Goal: Task Accomplishment & Management: Manage account settings

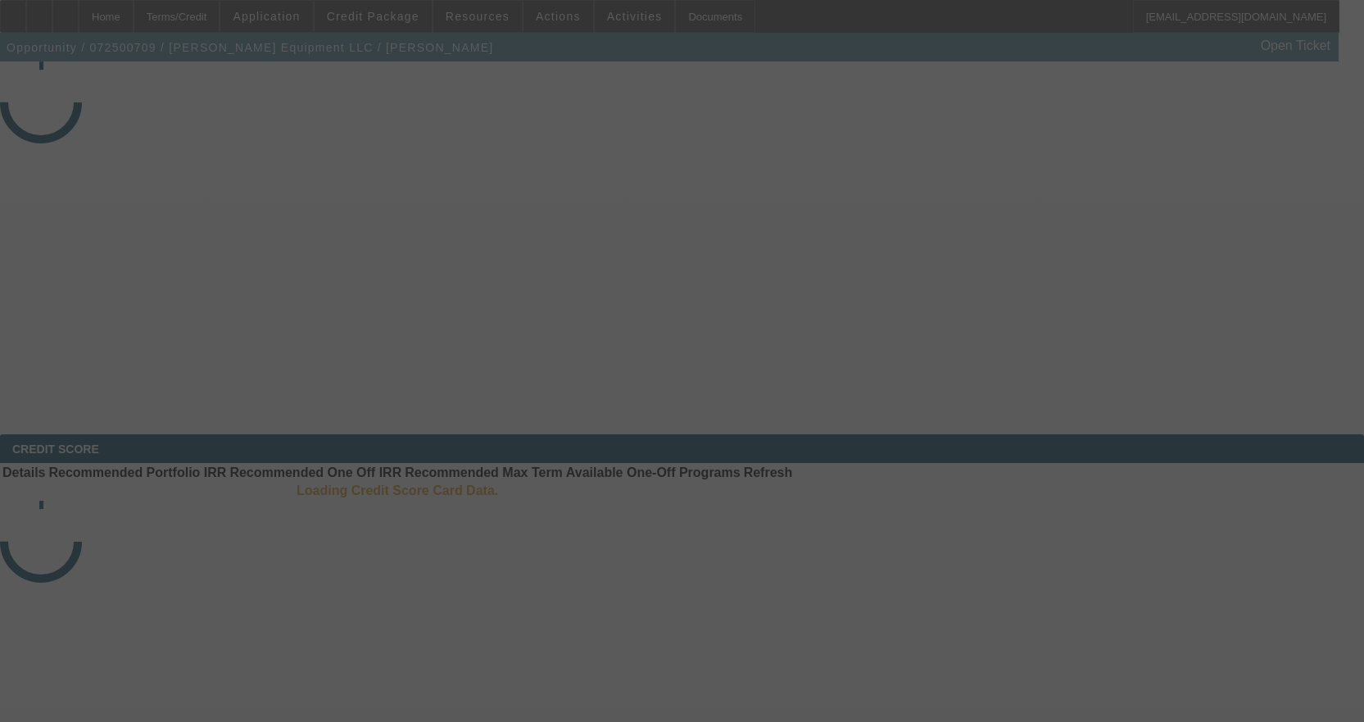
select select "4"
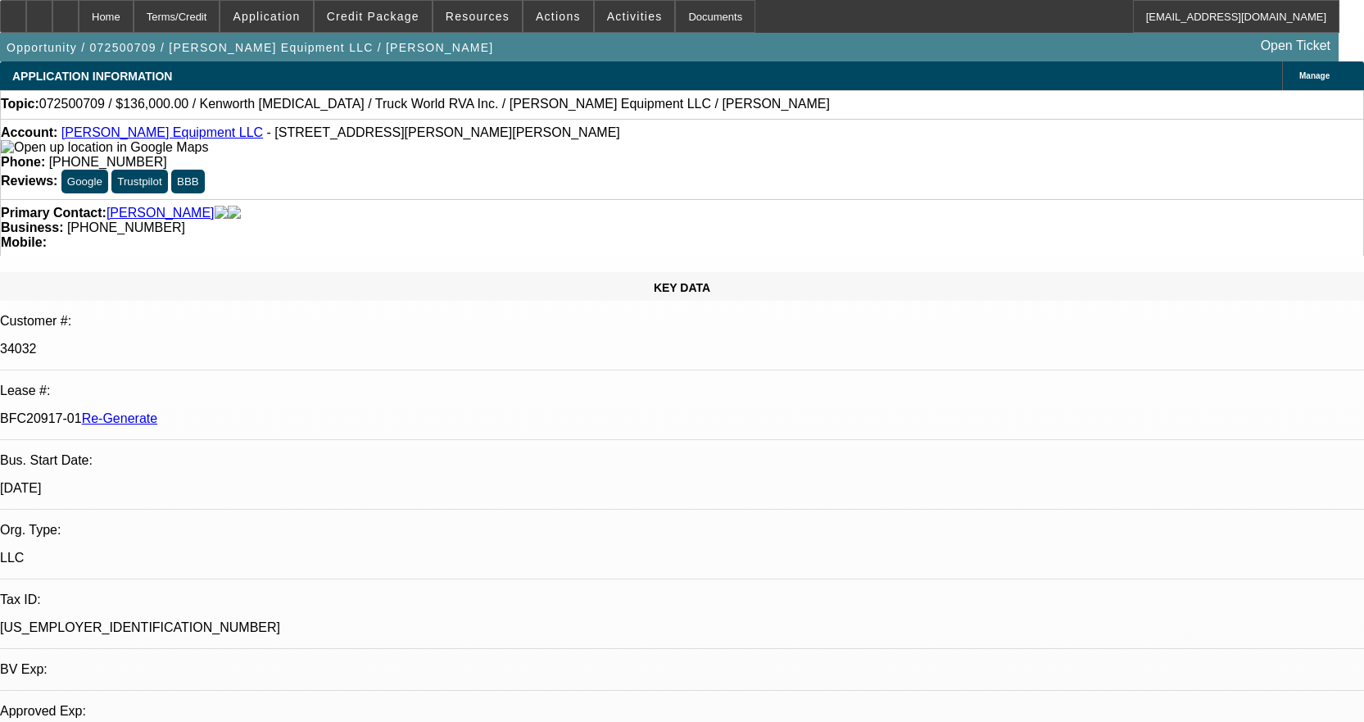
select select "0.15"
select select "2"
select select "0"
select select "6"
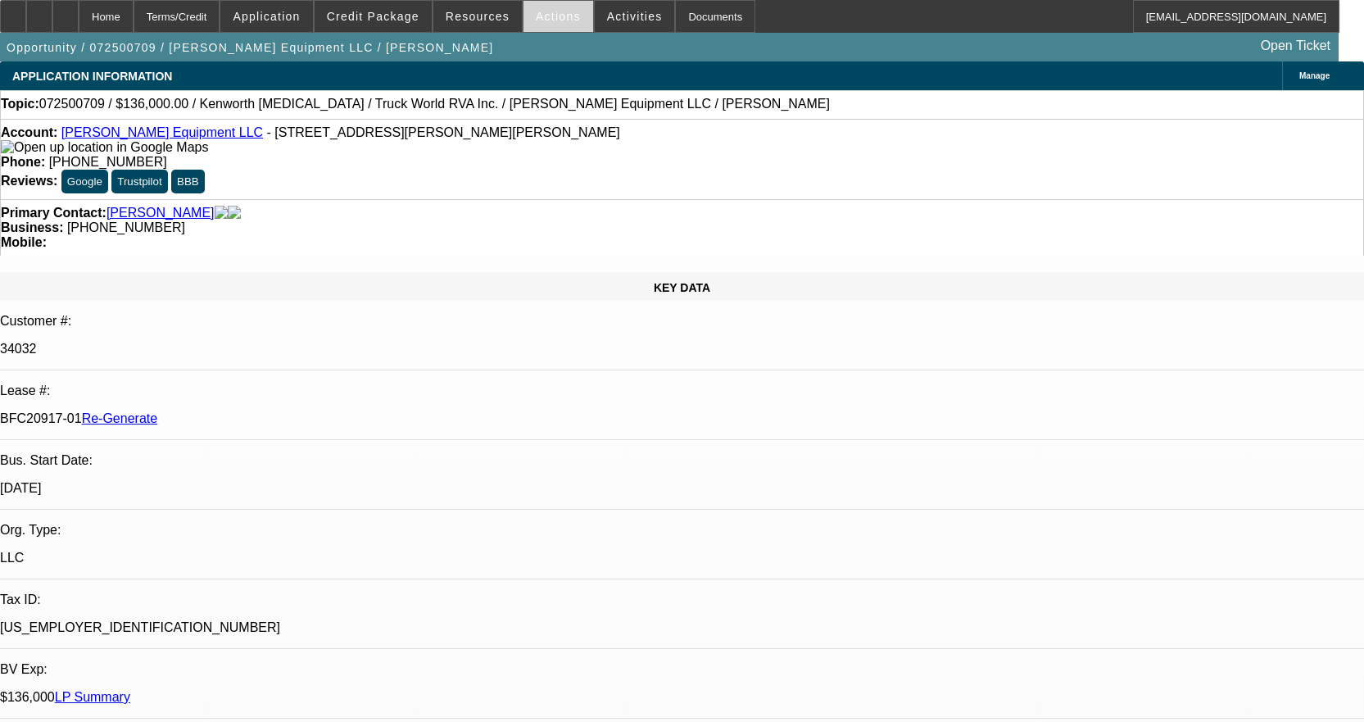
click at [555, 16] on span "Actions" at bounding box center [558, 16] width 45 height 13
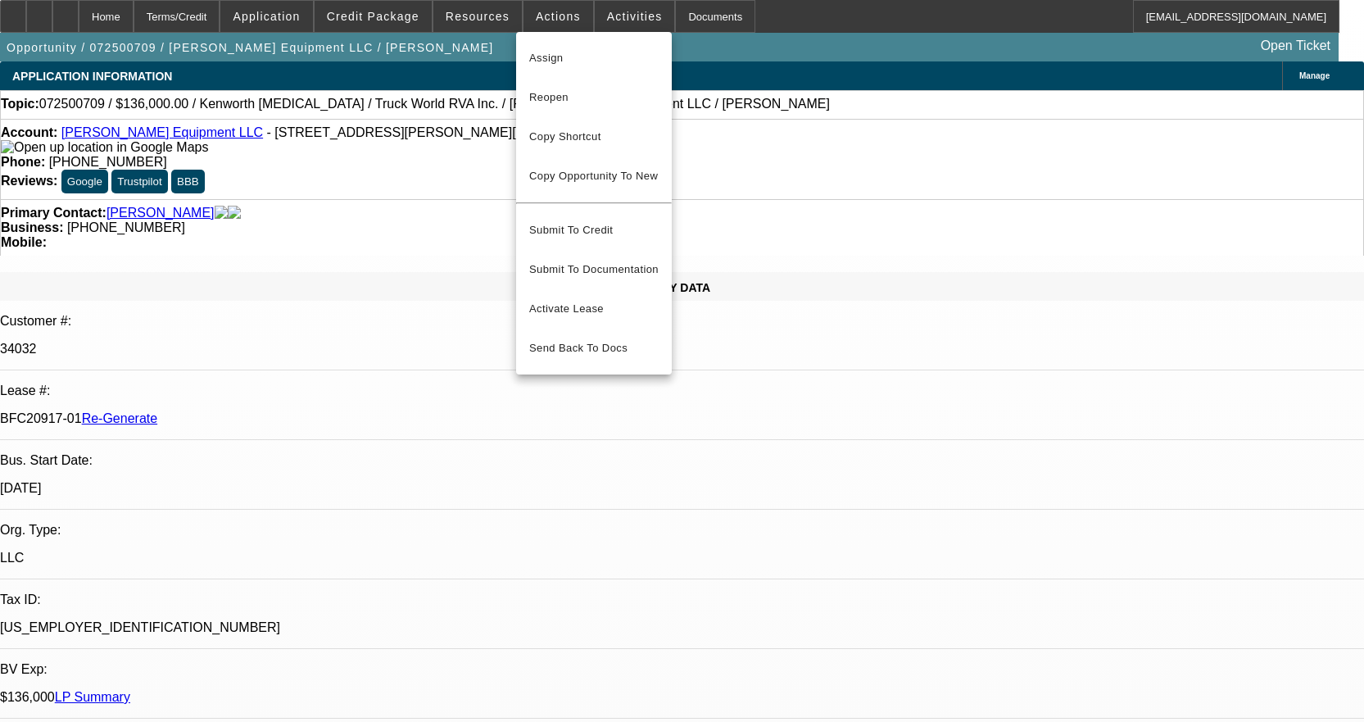
click at [468, 19] on div at bounding box center [682, 361] width 1364 height 722
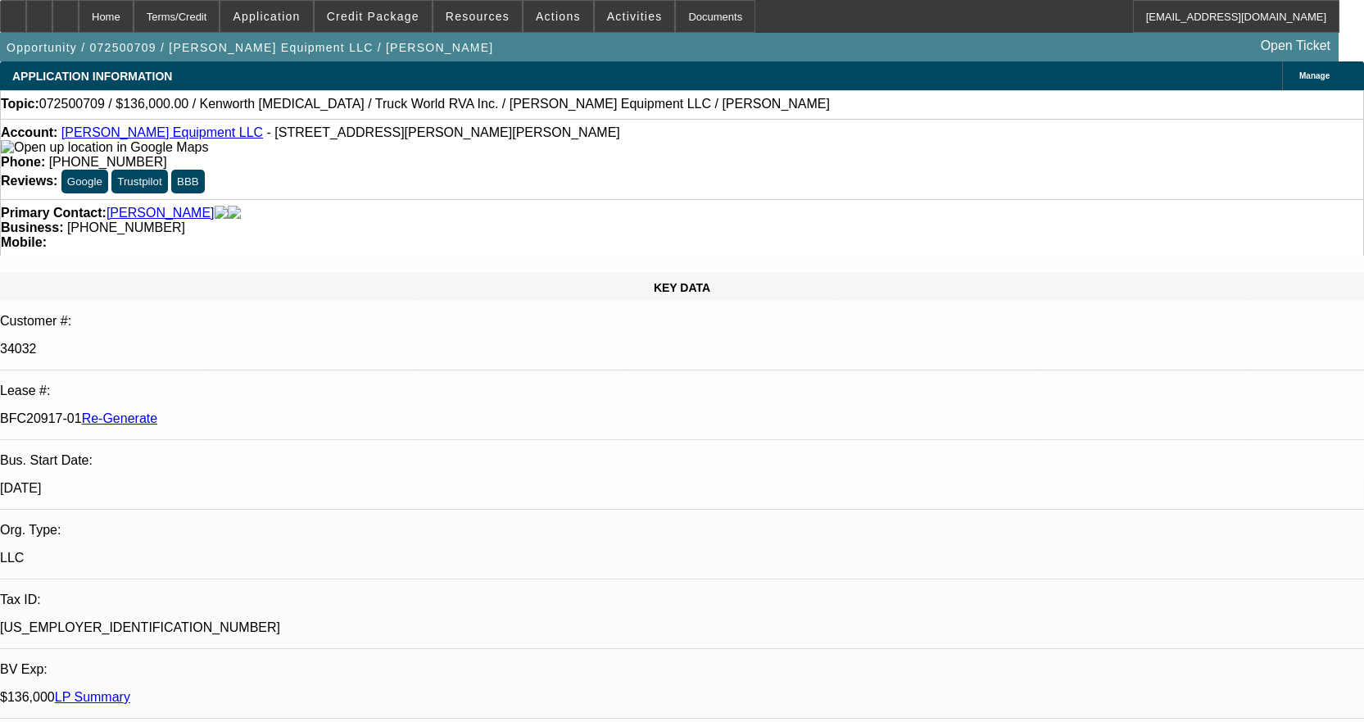
click at [468, 19] on span "Resources" at bounding box center [478, 16] width 64 height 13
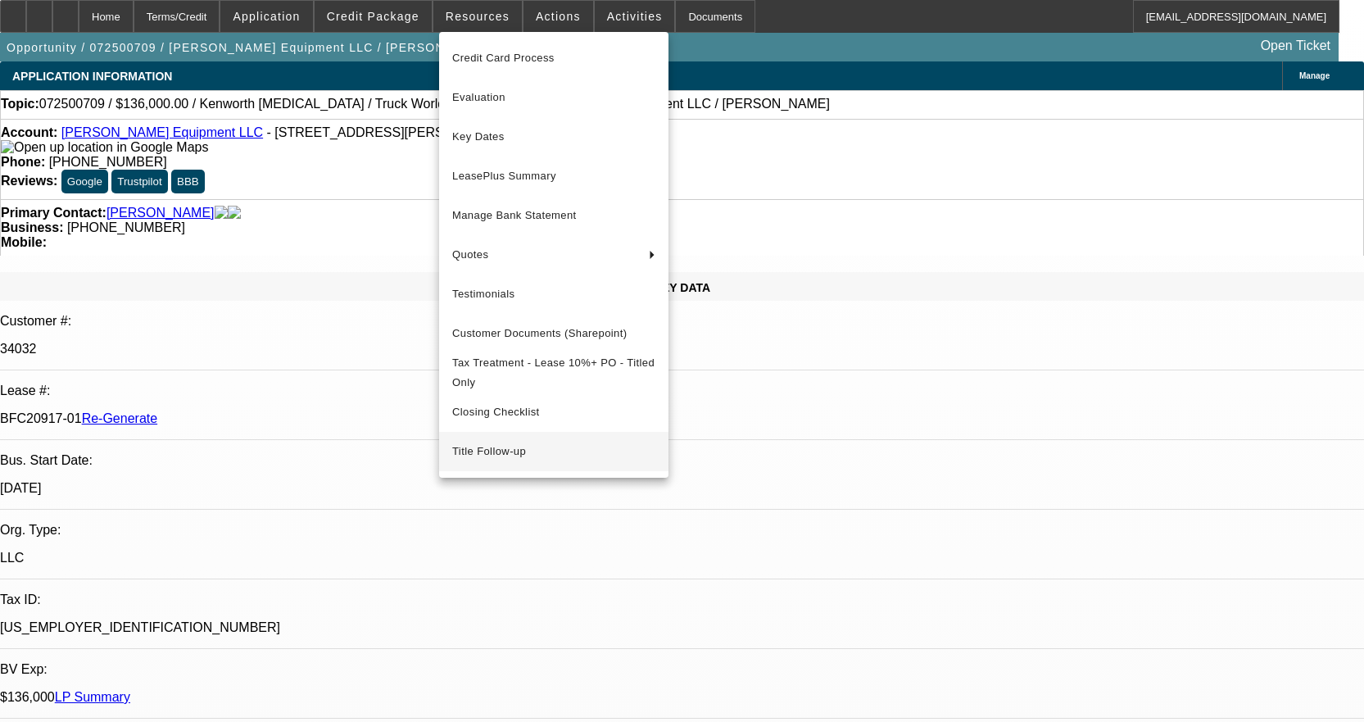
click at [519, 455] on span "Title Follow-up" at bounding box center [553, 452] width 203 height 20
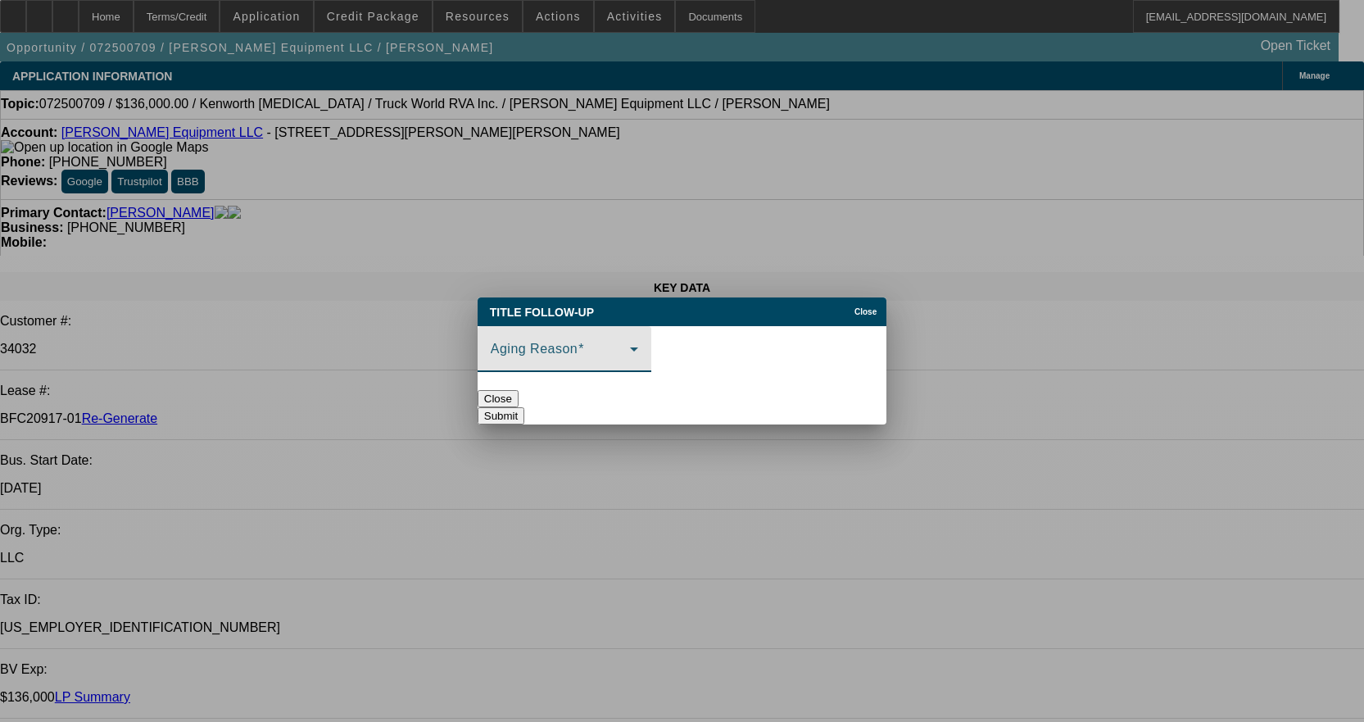
click at [553, 347] on span at bounding box center [560, 356] width 139 height 20
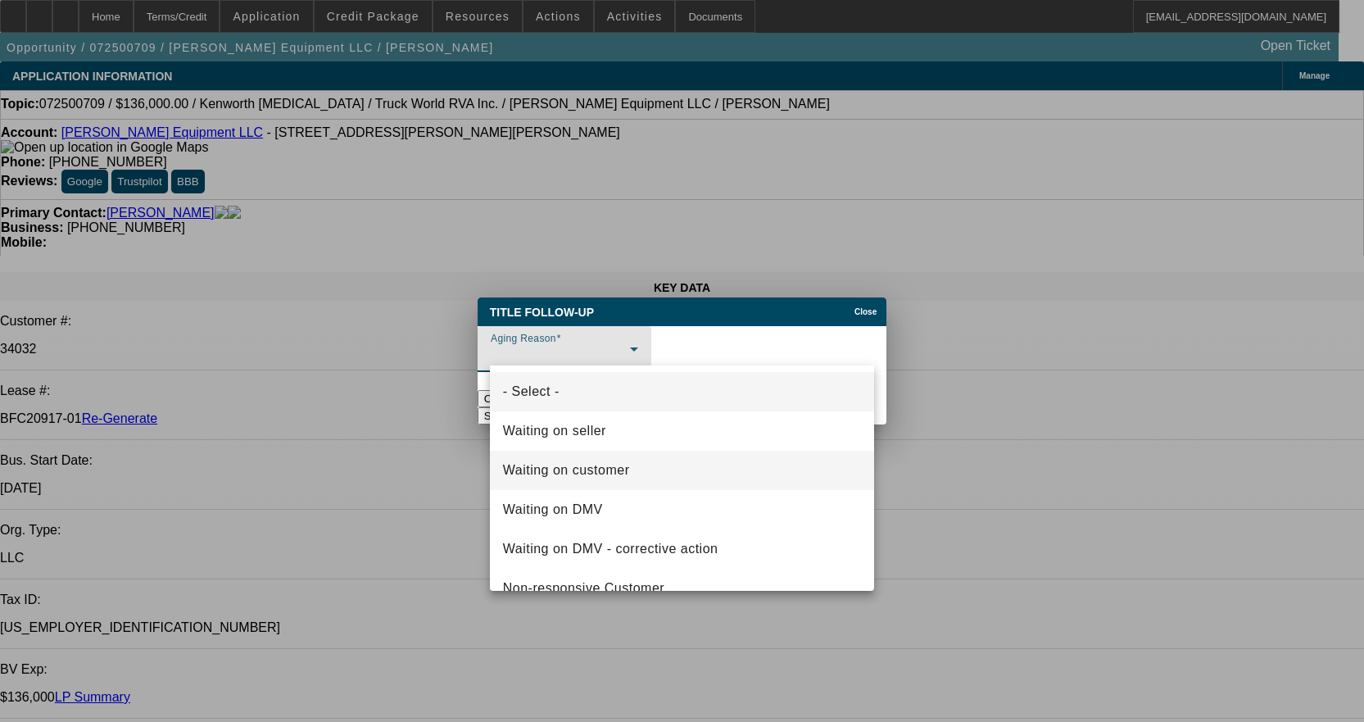
click at [592, 469] on span "Waiting on customer" at bounding box center [566, 470] width 127 height 20
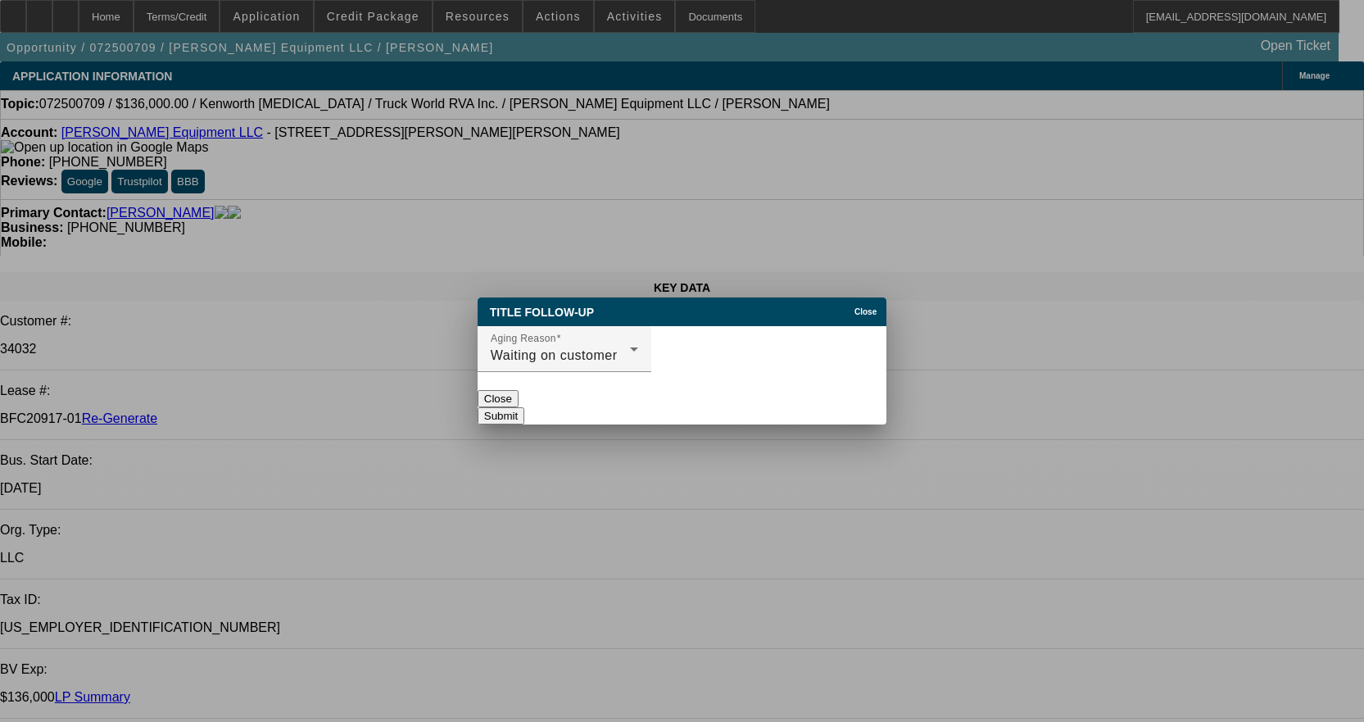
drag, startPoint x: 802, startPoint y: 407, endPoint x: 795, endPoint y: 403, distance: 8.4
click at [524, 407] on button "Submit" at bounding box center [501, 415] width 47 height 17
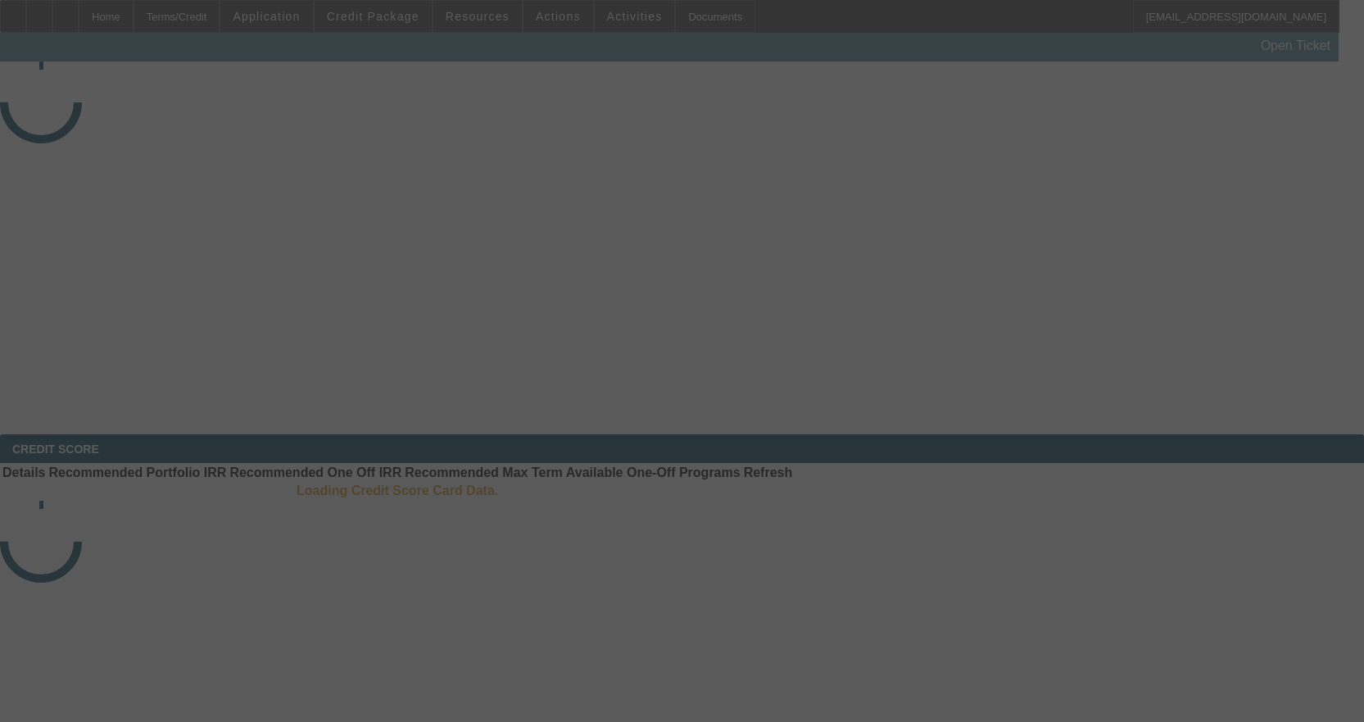
select select "4"
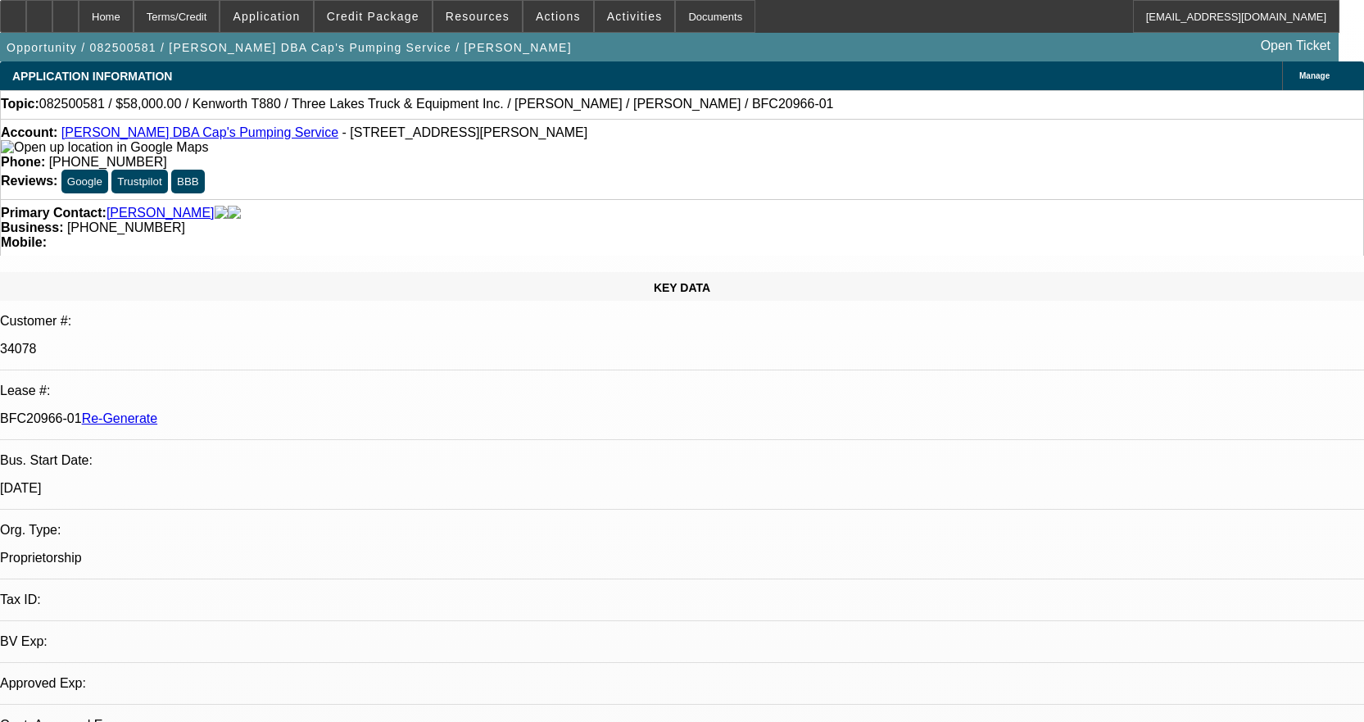
select select "0"
select select "9"
select select "0"
select select "6"
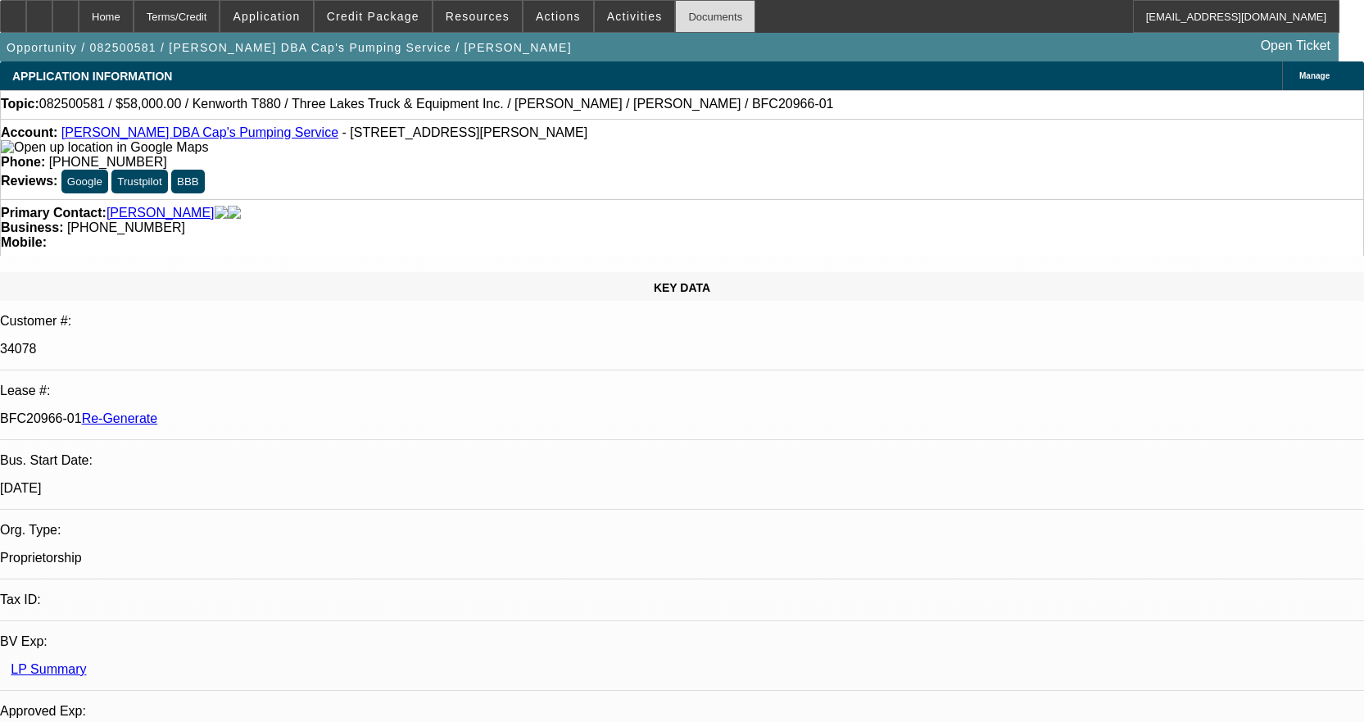
click at [693, 19] on div "Documents" at bounding box center [715, 16] width 80 height 33
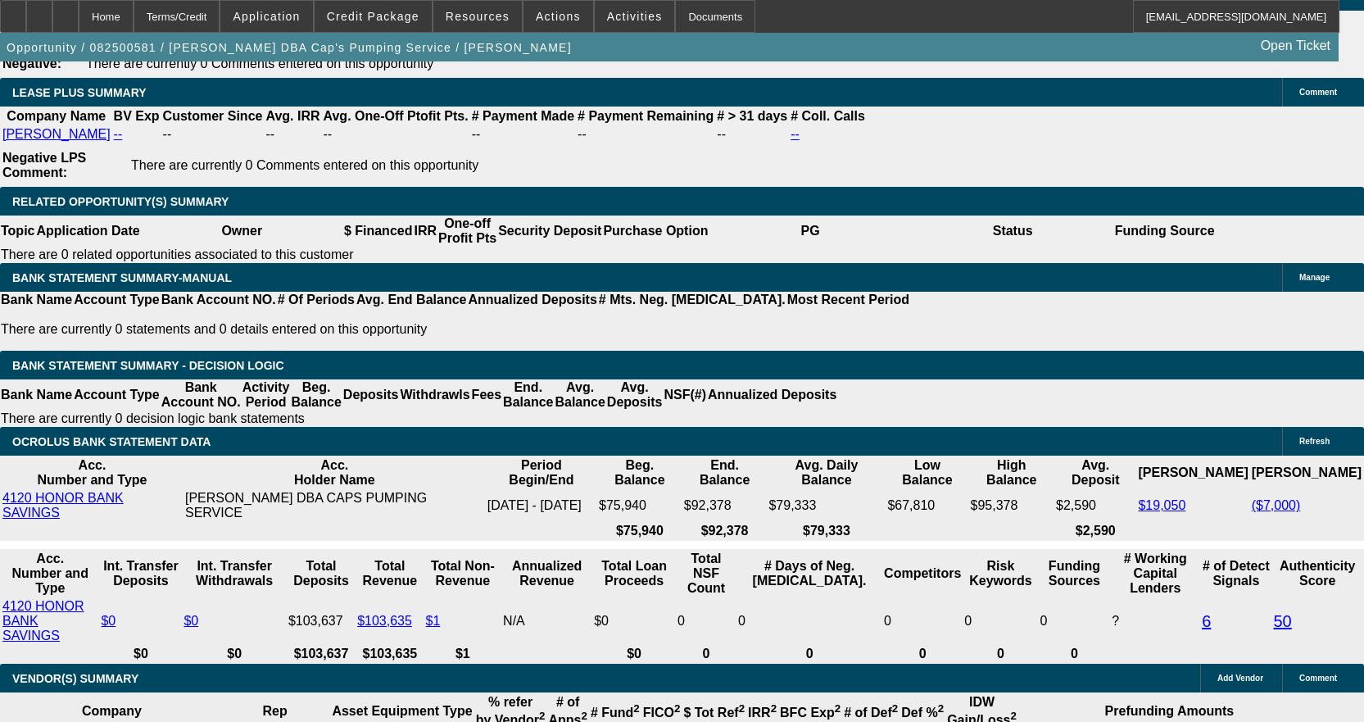
scroll to position [2868, 0]
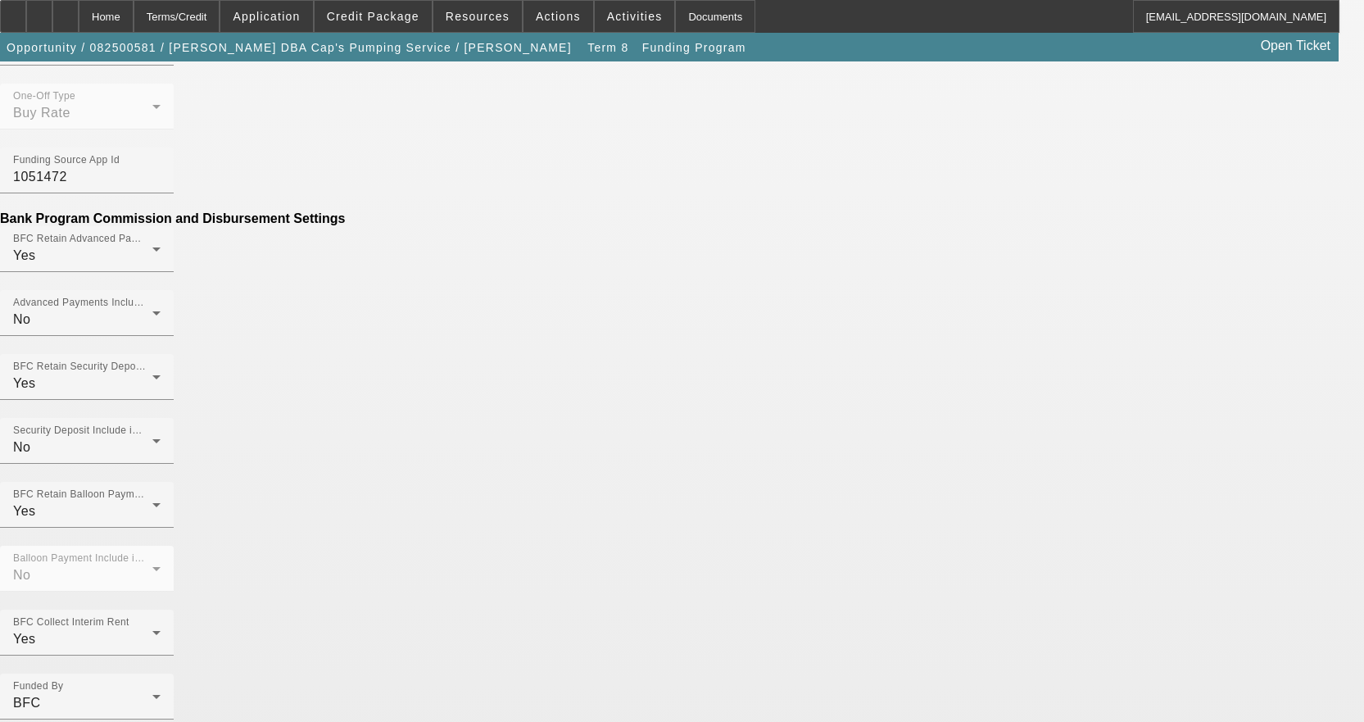
scroll to position [819, 0]
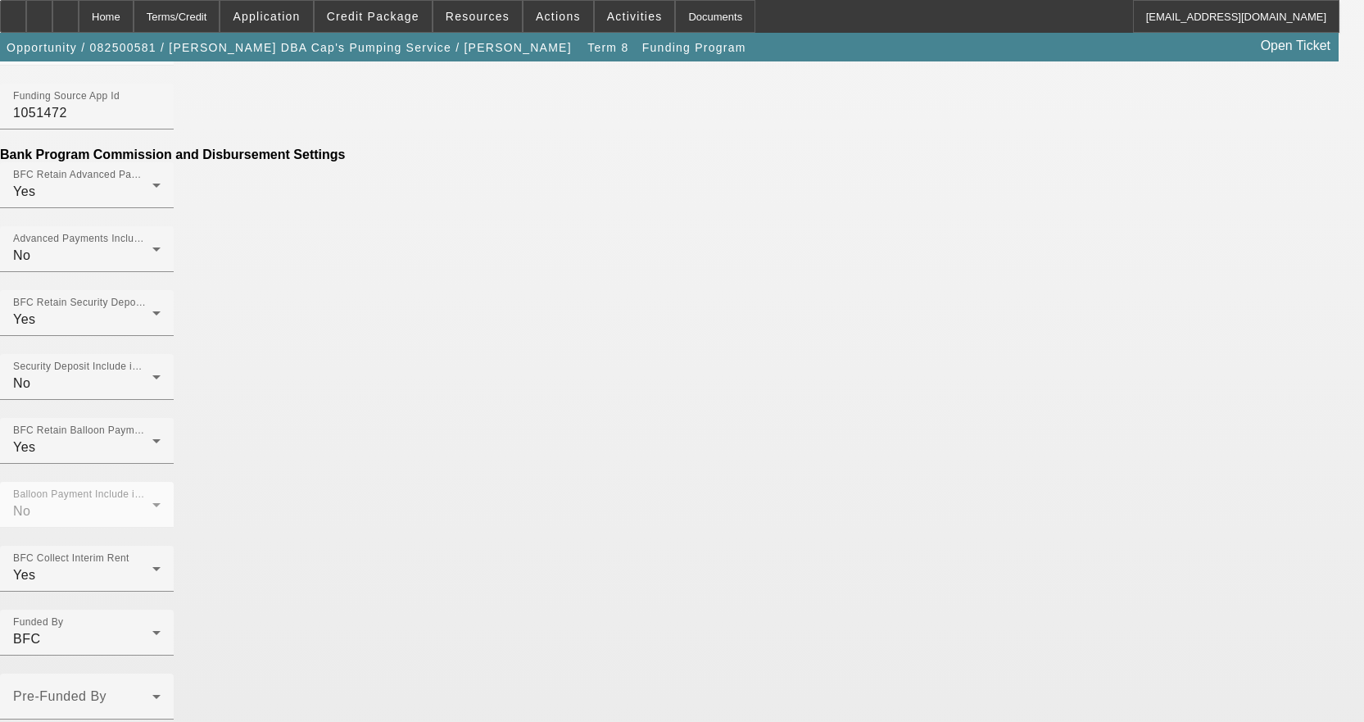
scroll to position [936, 0]
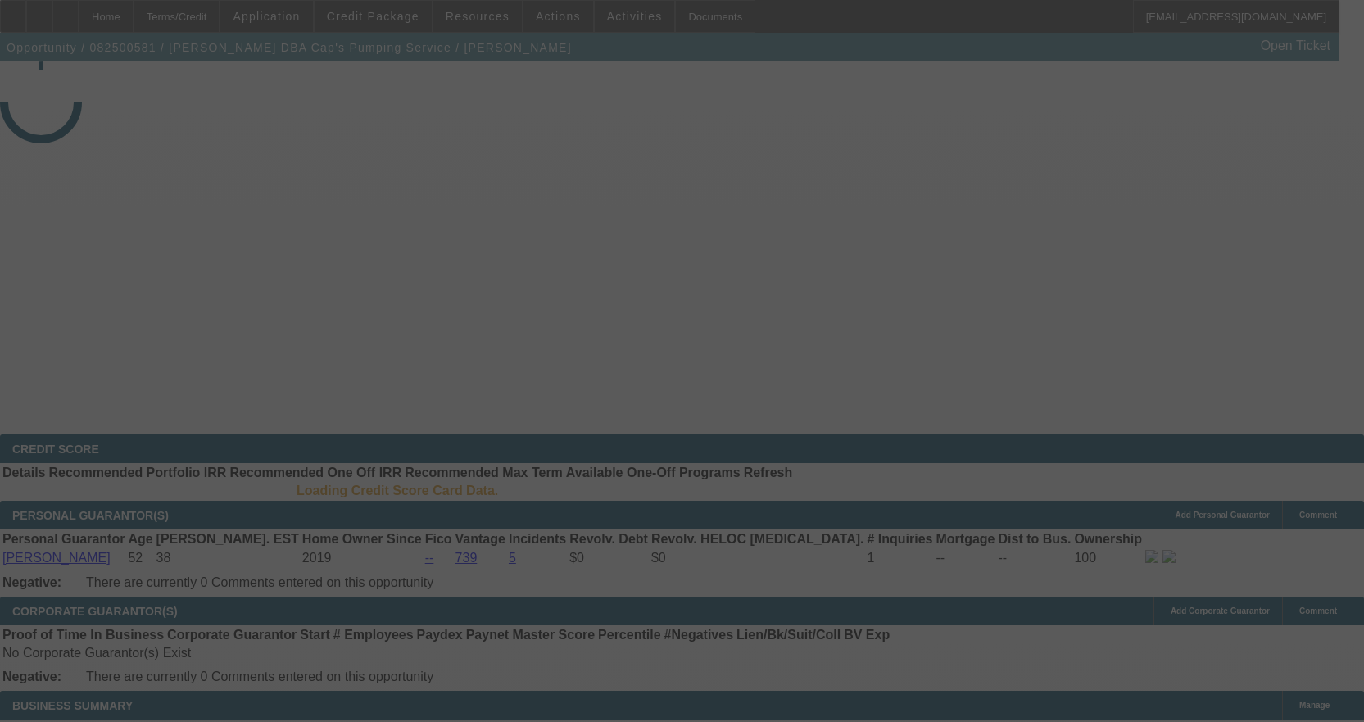
select select "4"
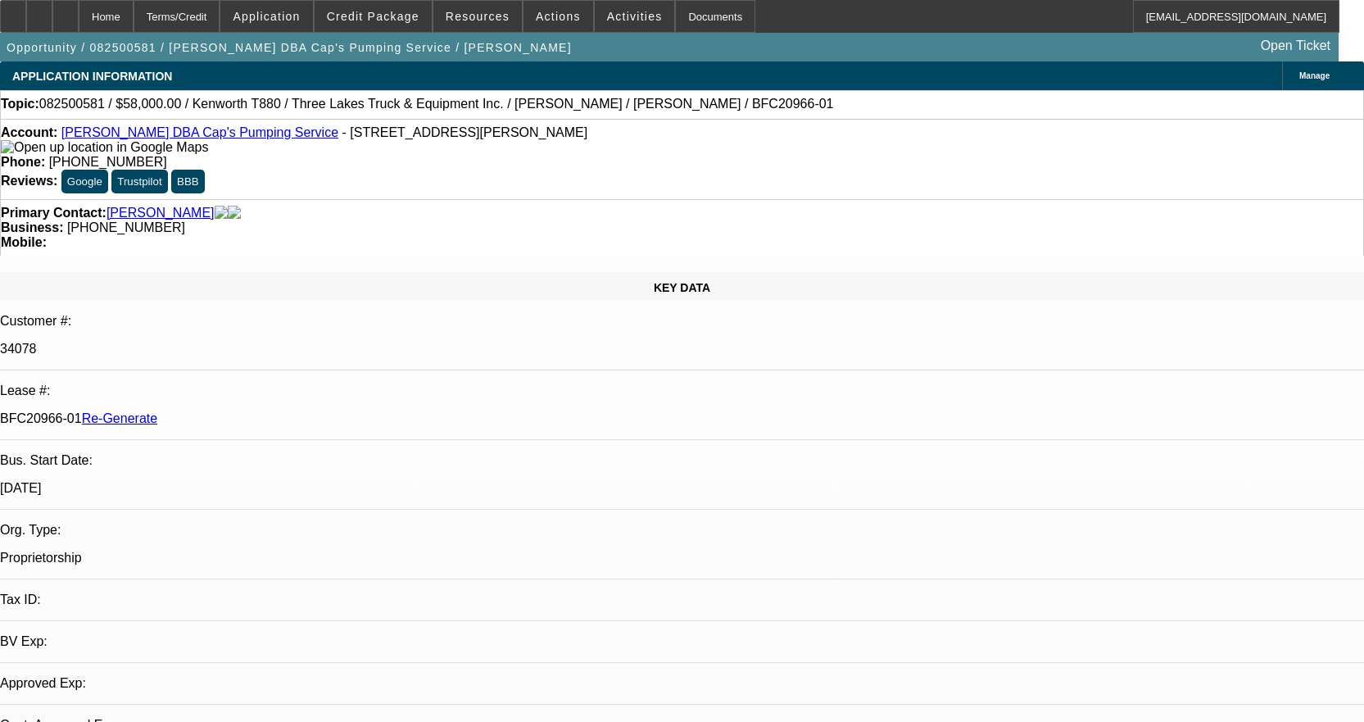
select select "0"
select select "9"
select select "0"
select select "6"
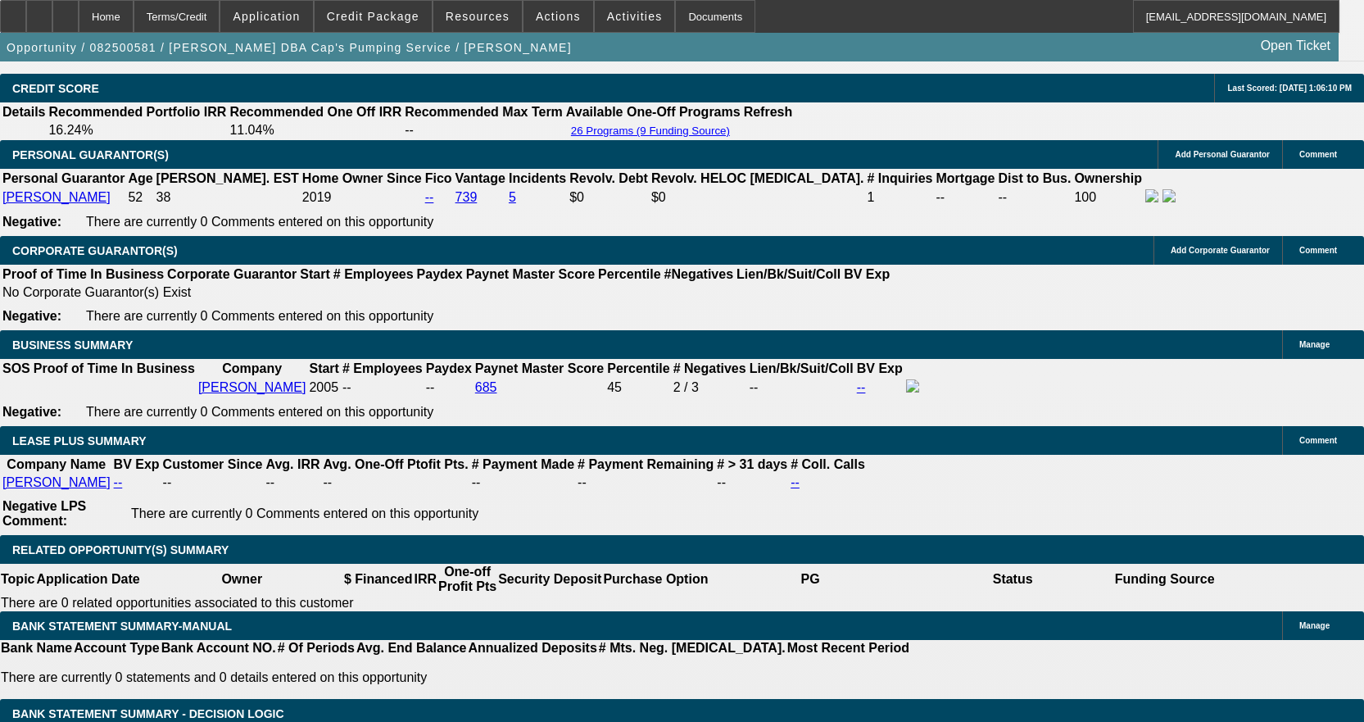
scroll to position [2622, 0]
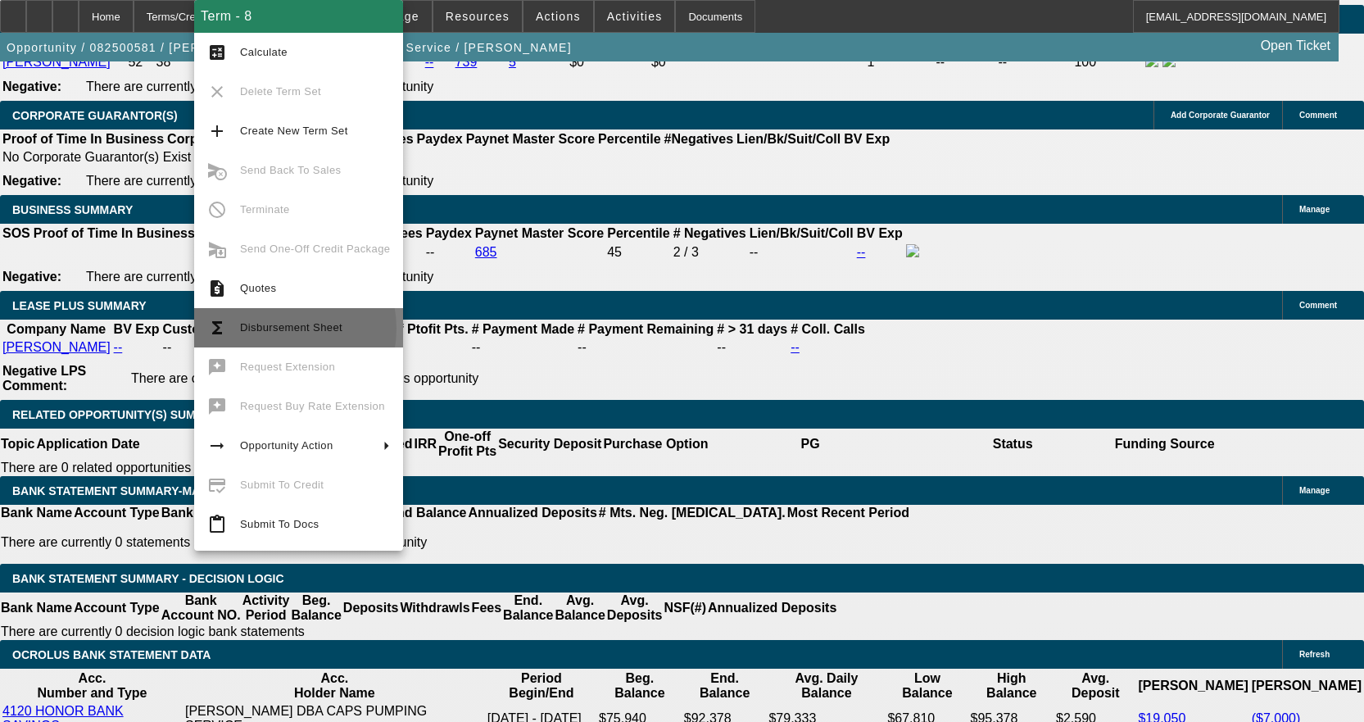
click at [281, 328] on span "Disbursement Sheet" at bounding box center [291, 327] width 102 height 12
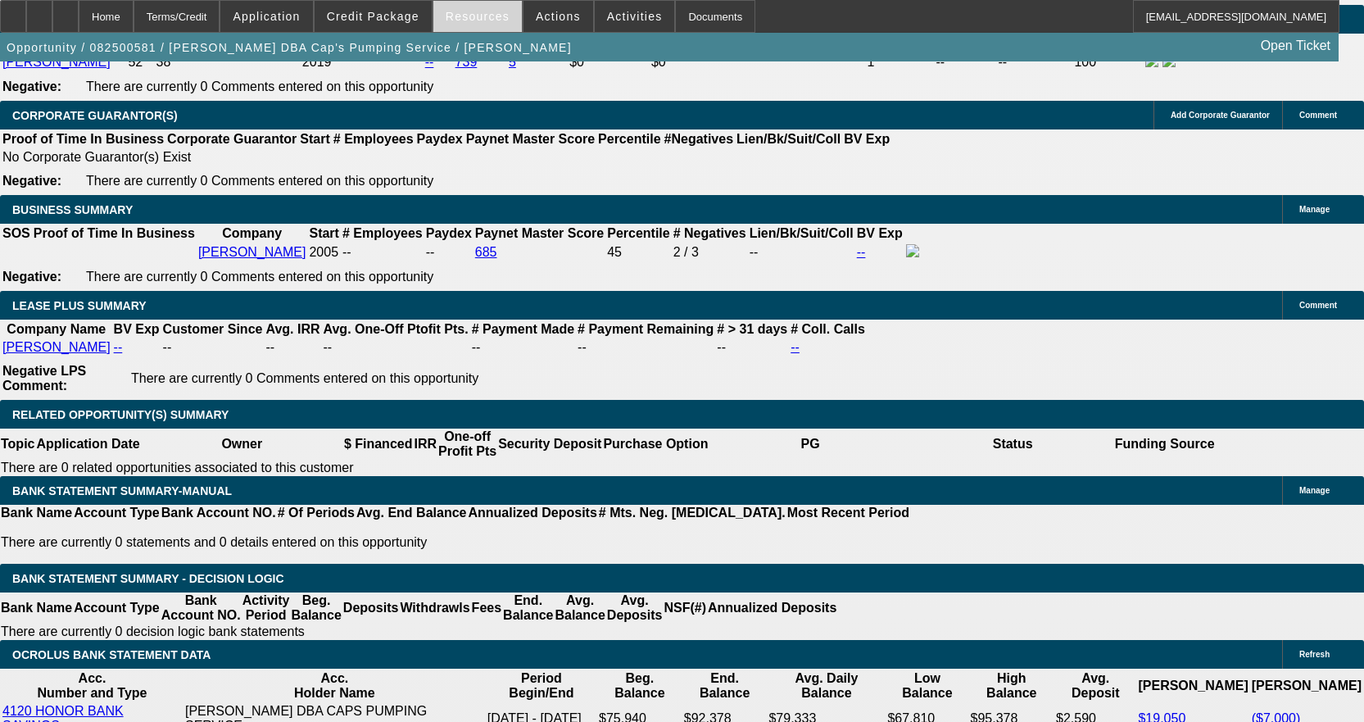
click at [494, 10] on span "Resources" at bounding box center [478, 16] width 64 height 13
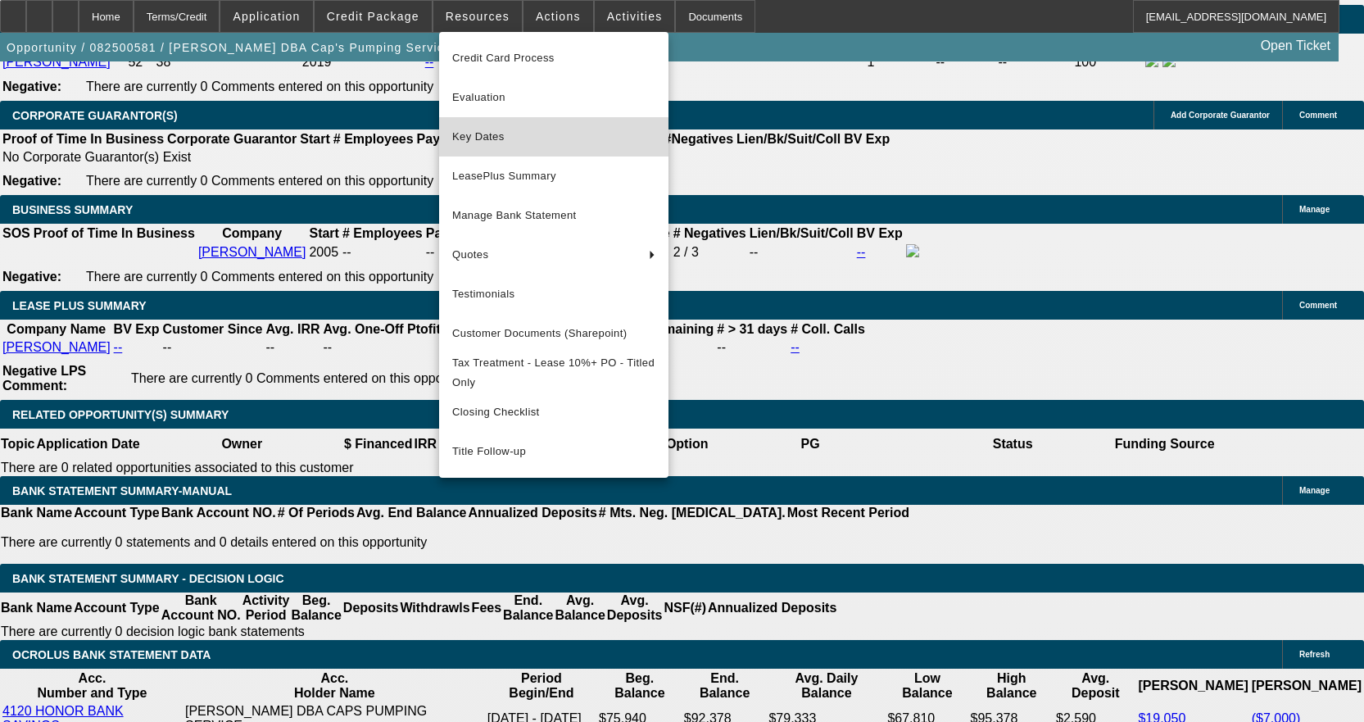
click at [490, 149] on button "Key Dates" at bounding box center [553, 136] width 229 height 39
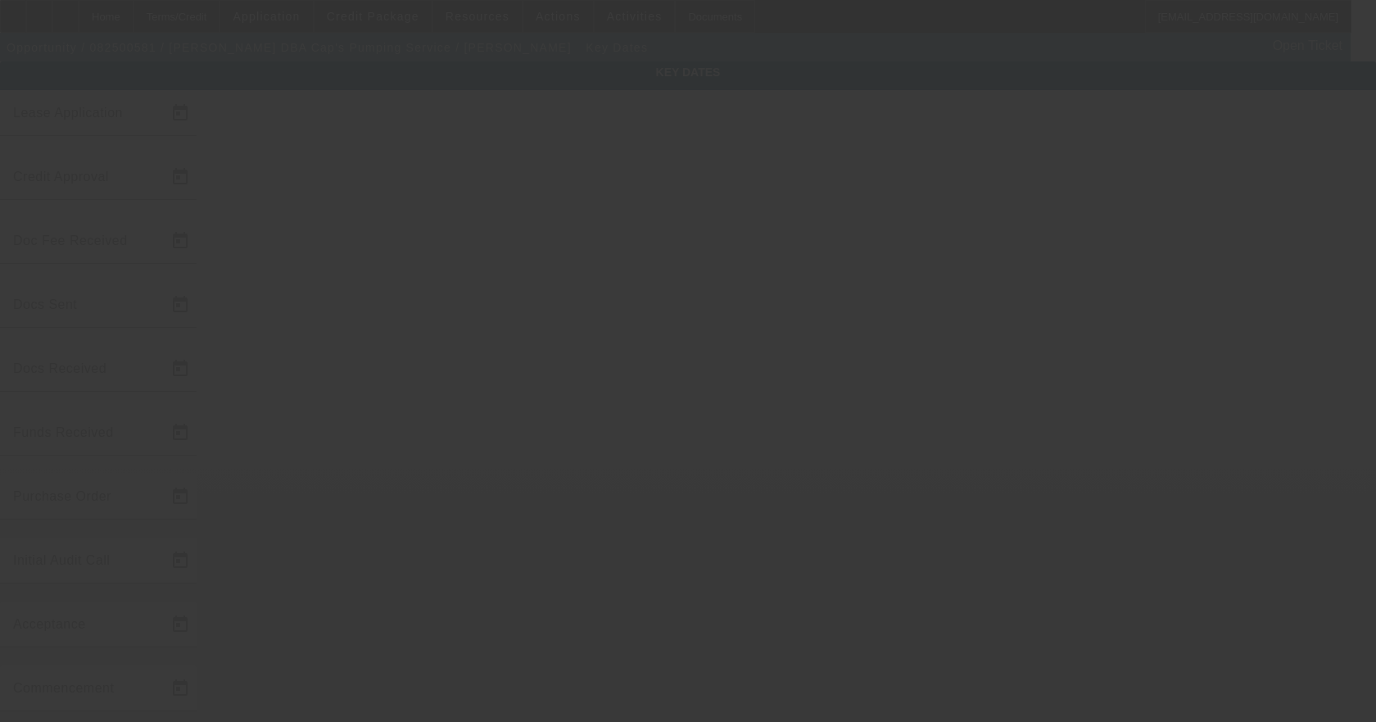
type input "8/21/2025"
type input "8/26/2025"
type input "9/23/2025"
type input "8/27/2025"
type input "9/23/2025"
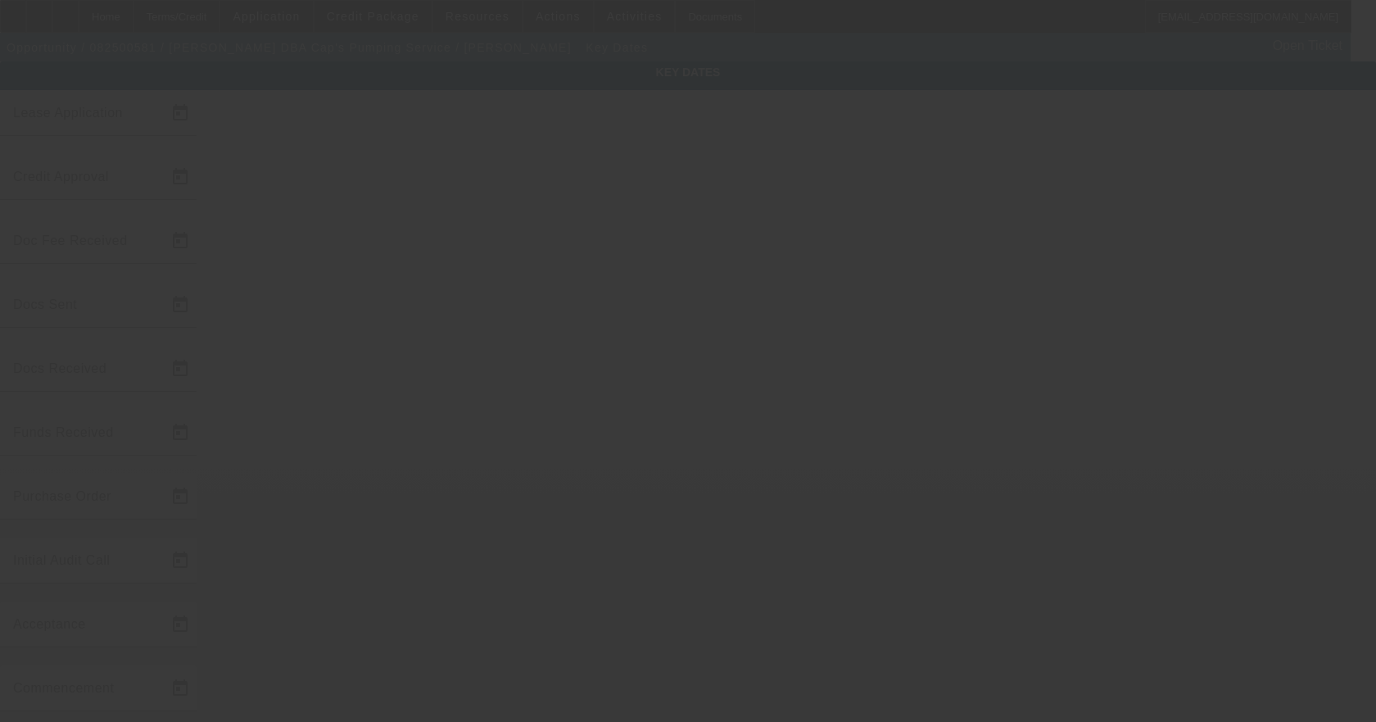
type input "9/23/2025"
type input "10/1/2025"
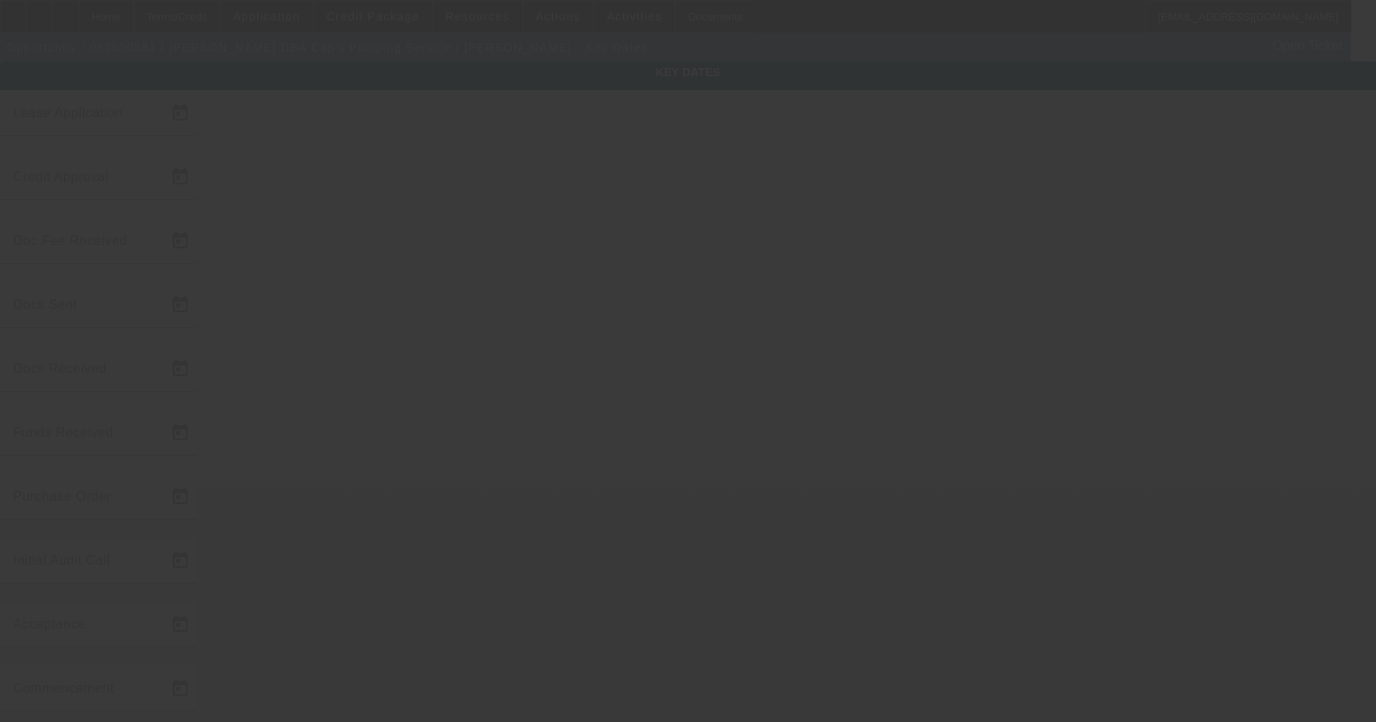
type input "12/1/2025"
type input "9/25/2025"
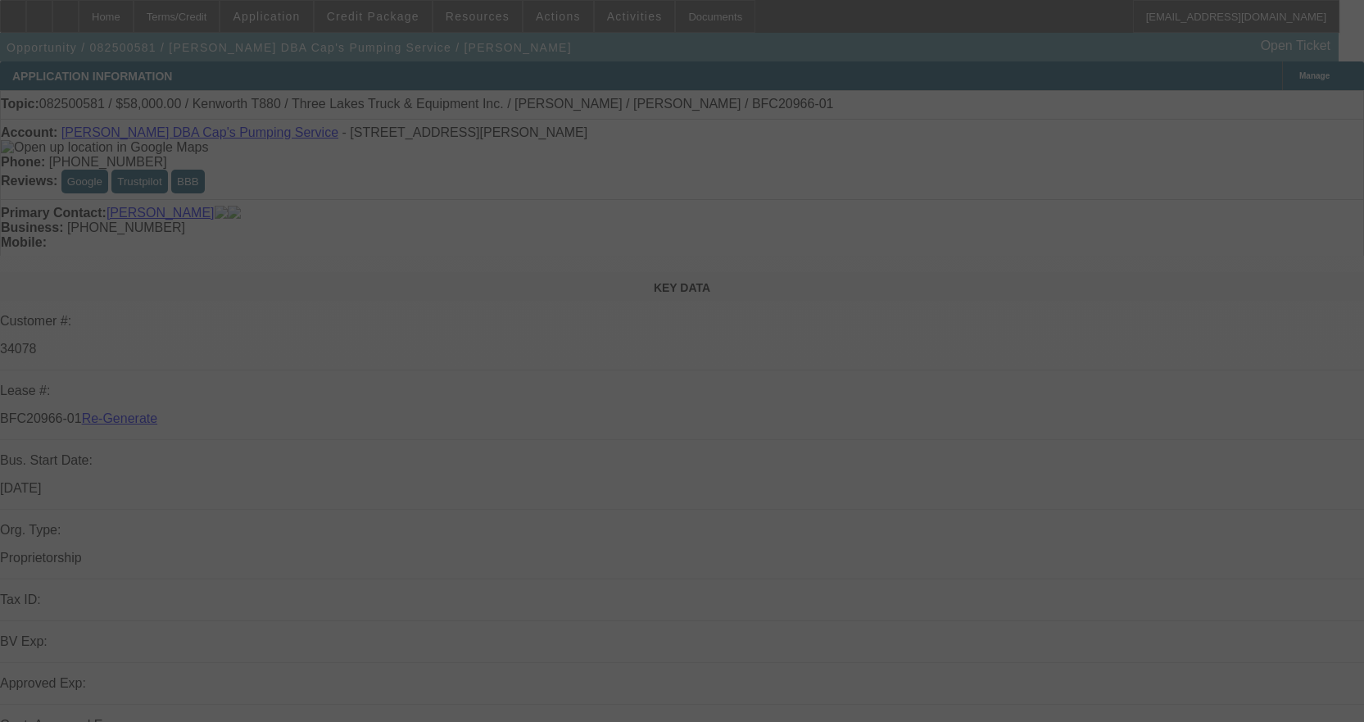
select select "4"
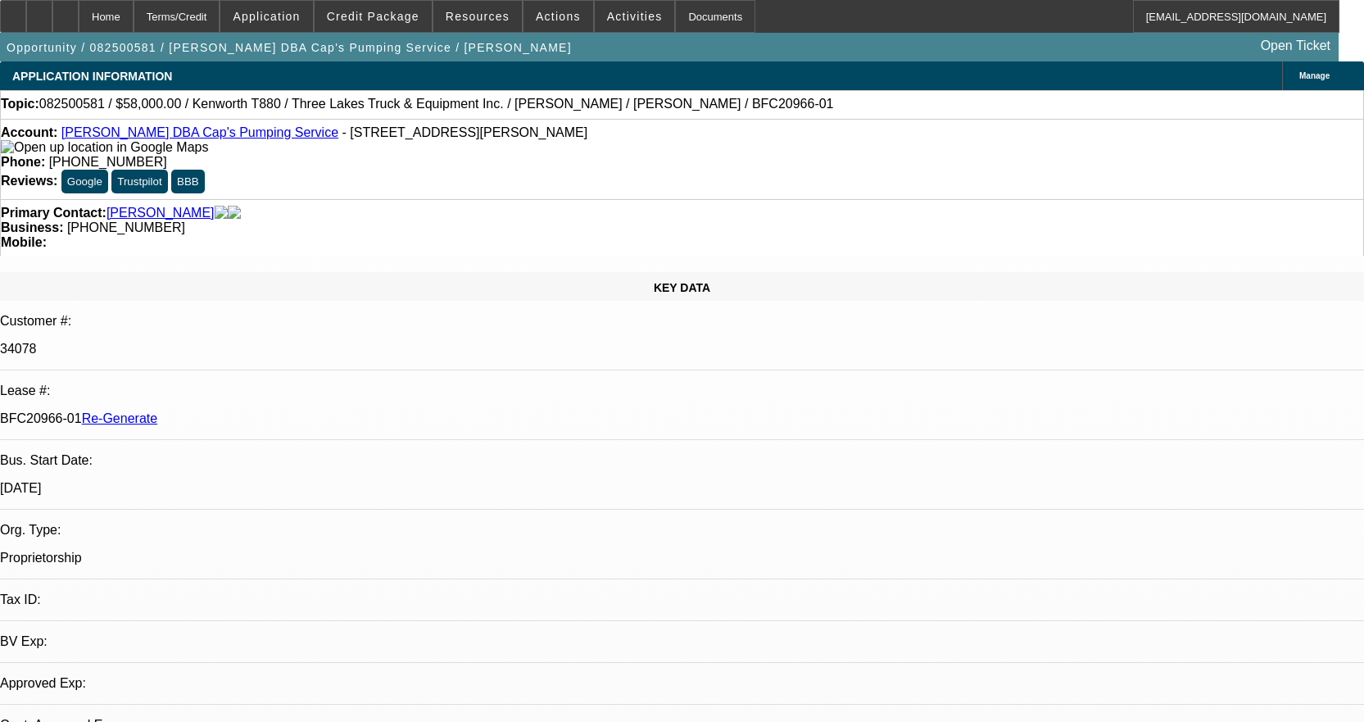
select select "0"
select select "9"
select select "0"
select select "6"
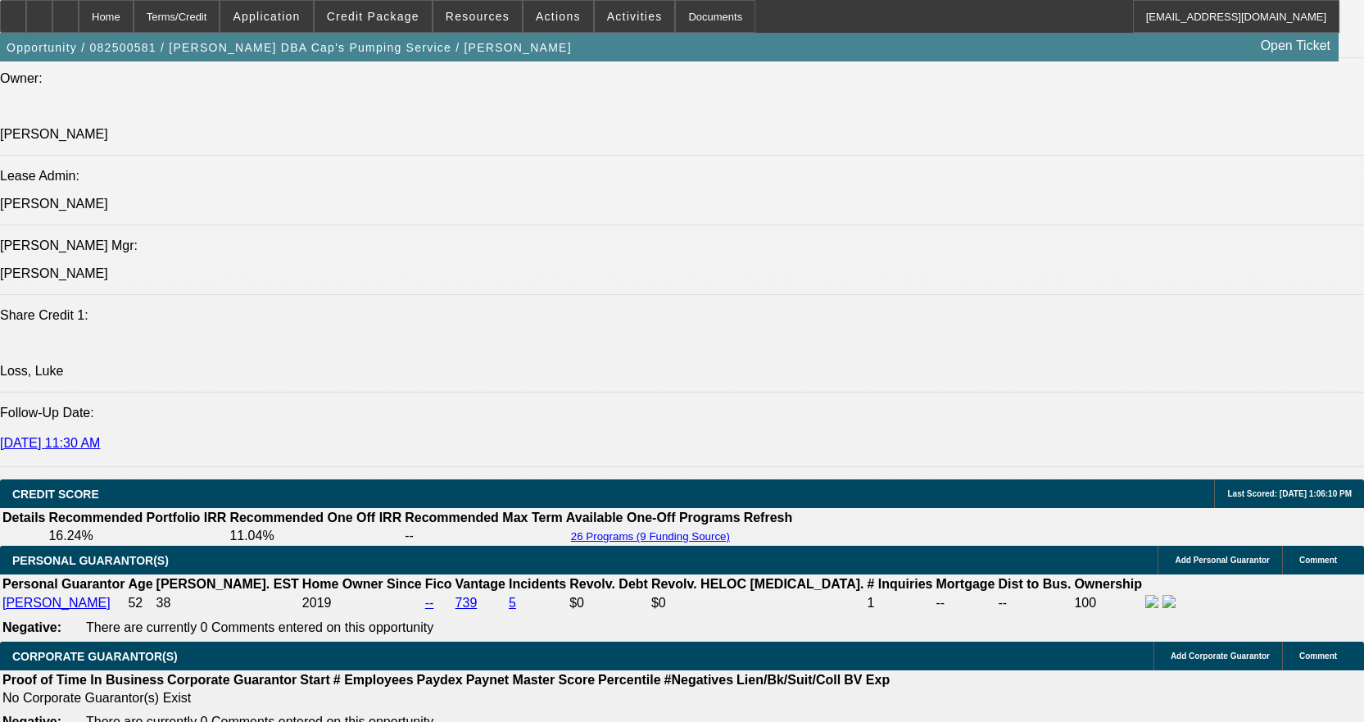
scroll to position [2376, 0]
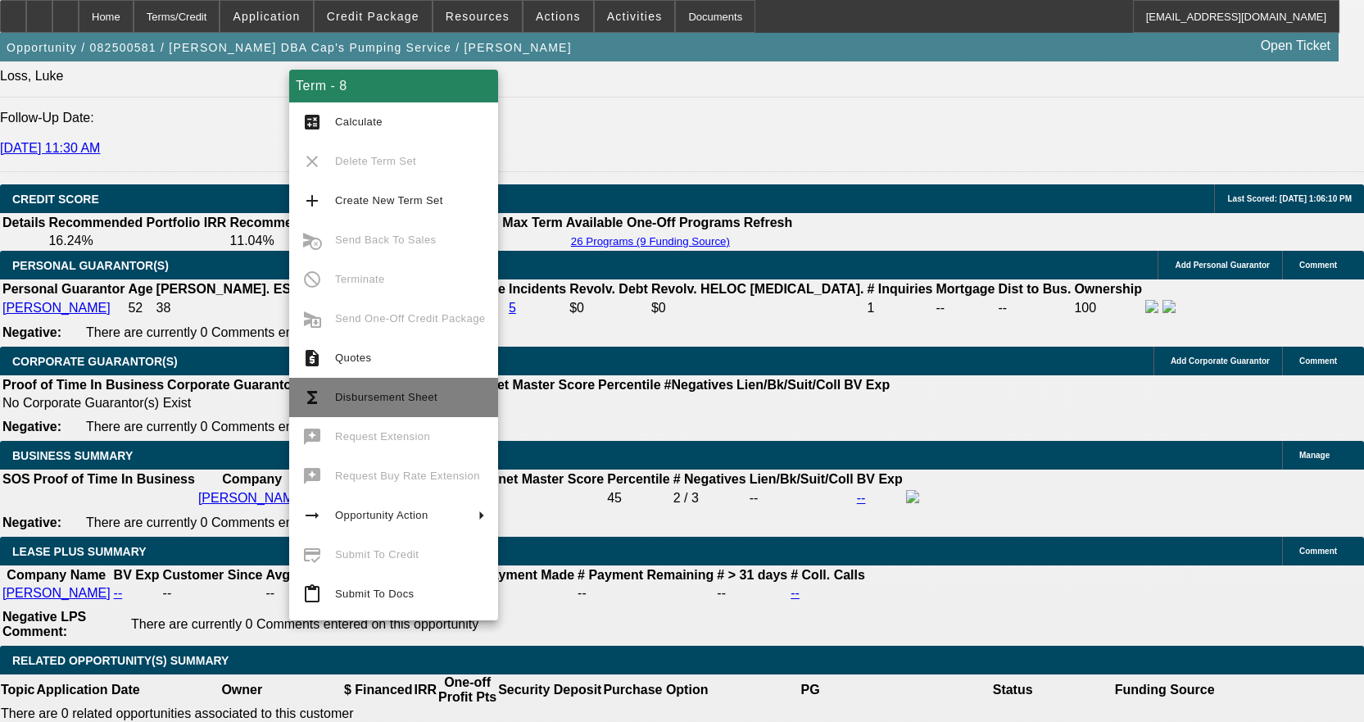
click at [373, 392] on span "Disbursement Sheet" at bounding box center [386, 397] width 102 height 12
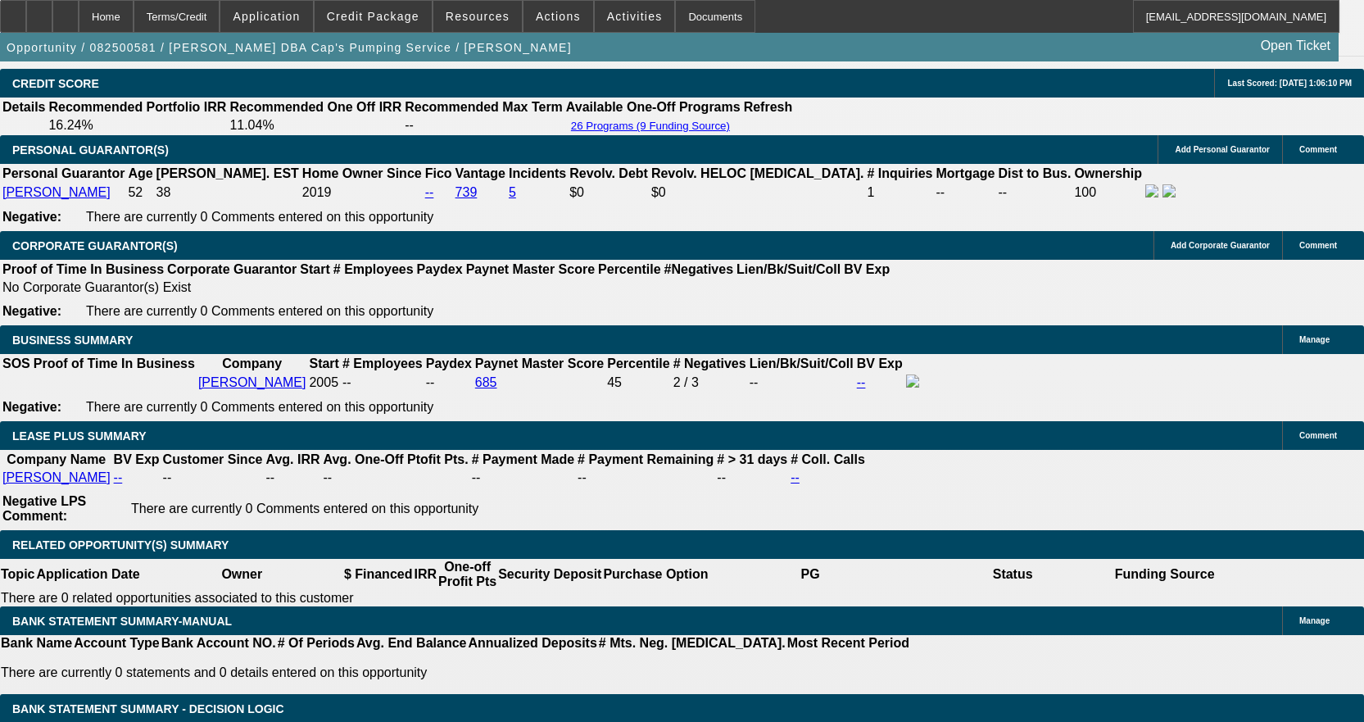
scroll to position [2786, 0]
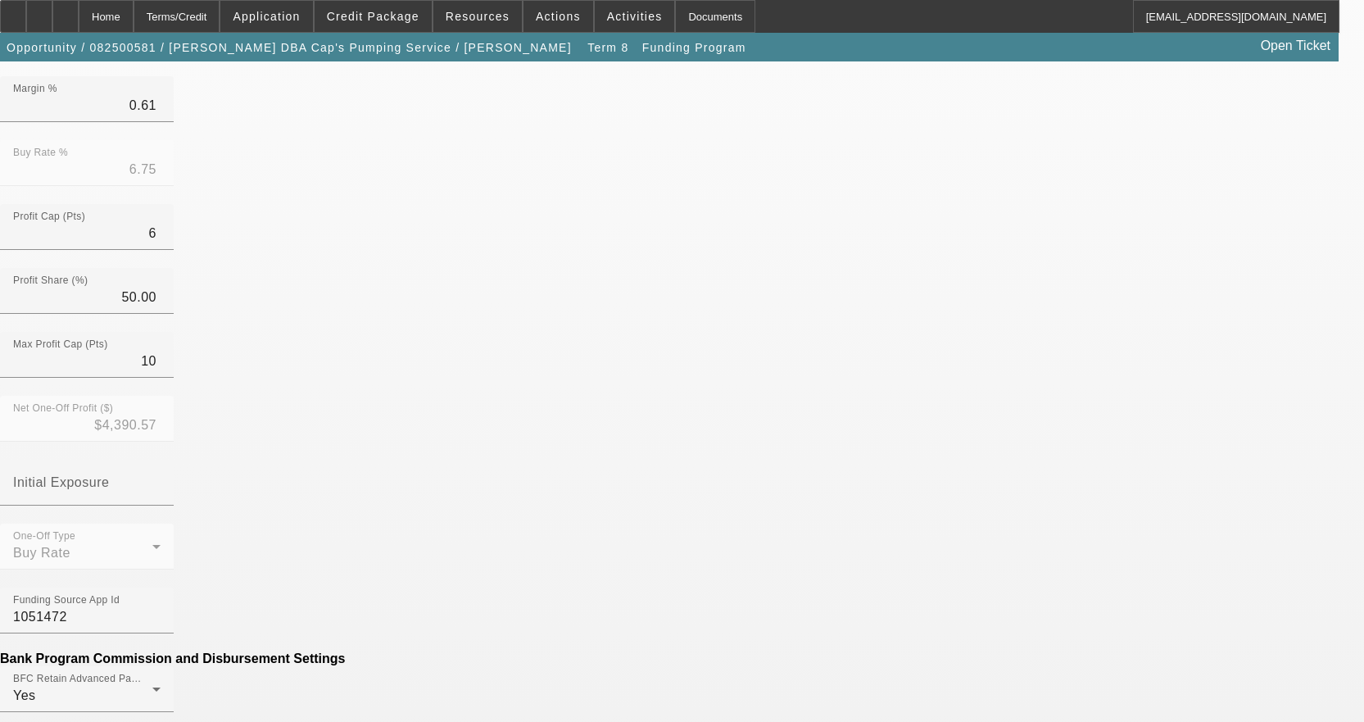
scroll to position [410, 0]
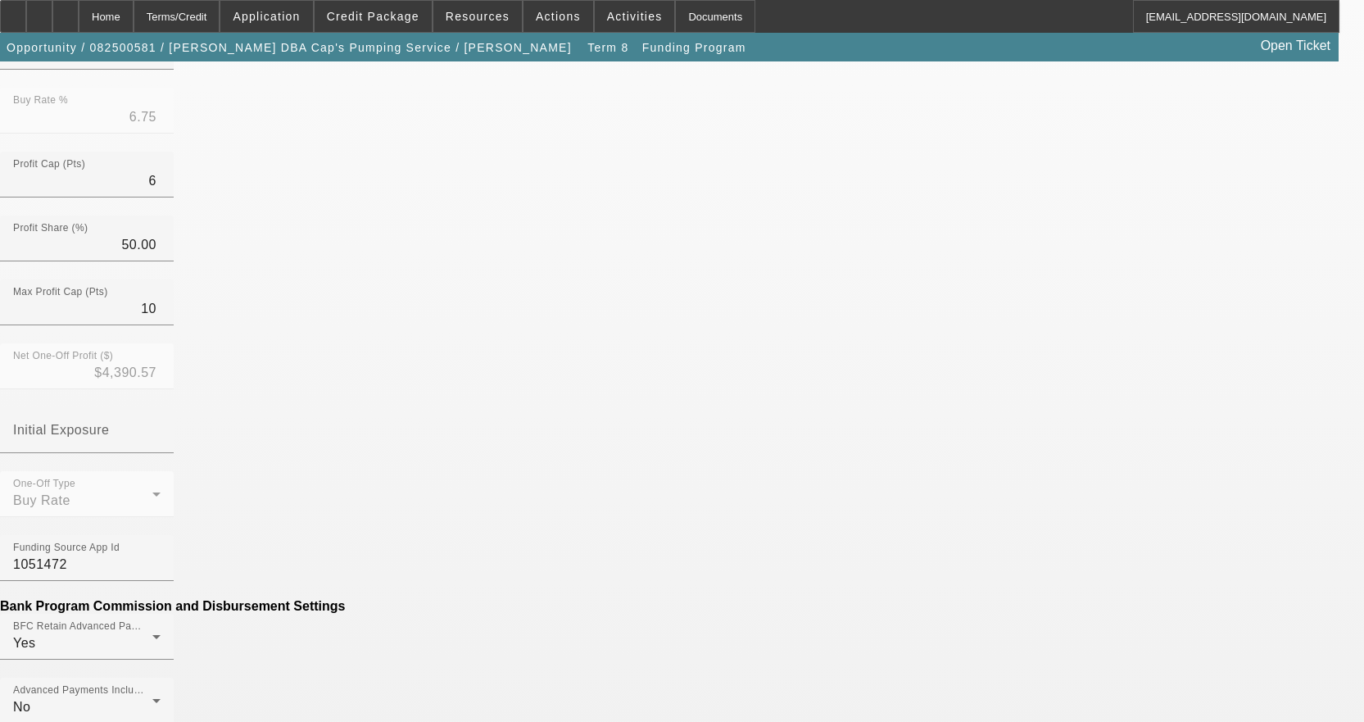
drag, startPoint x: 342, startPoint y: 608, endPoint x: 403, endPoint y: 592, distance: 63.4
type input "($281.14)"
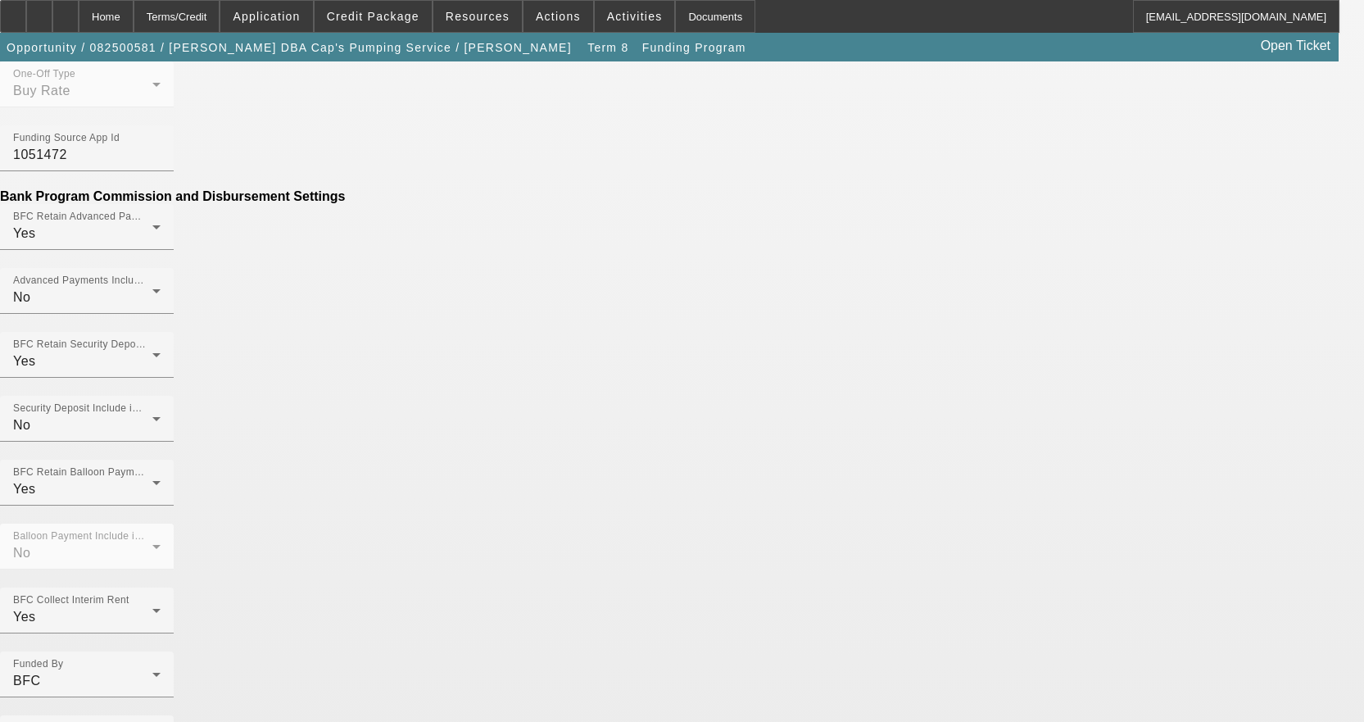
scroll to position [936, 0]
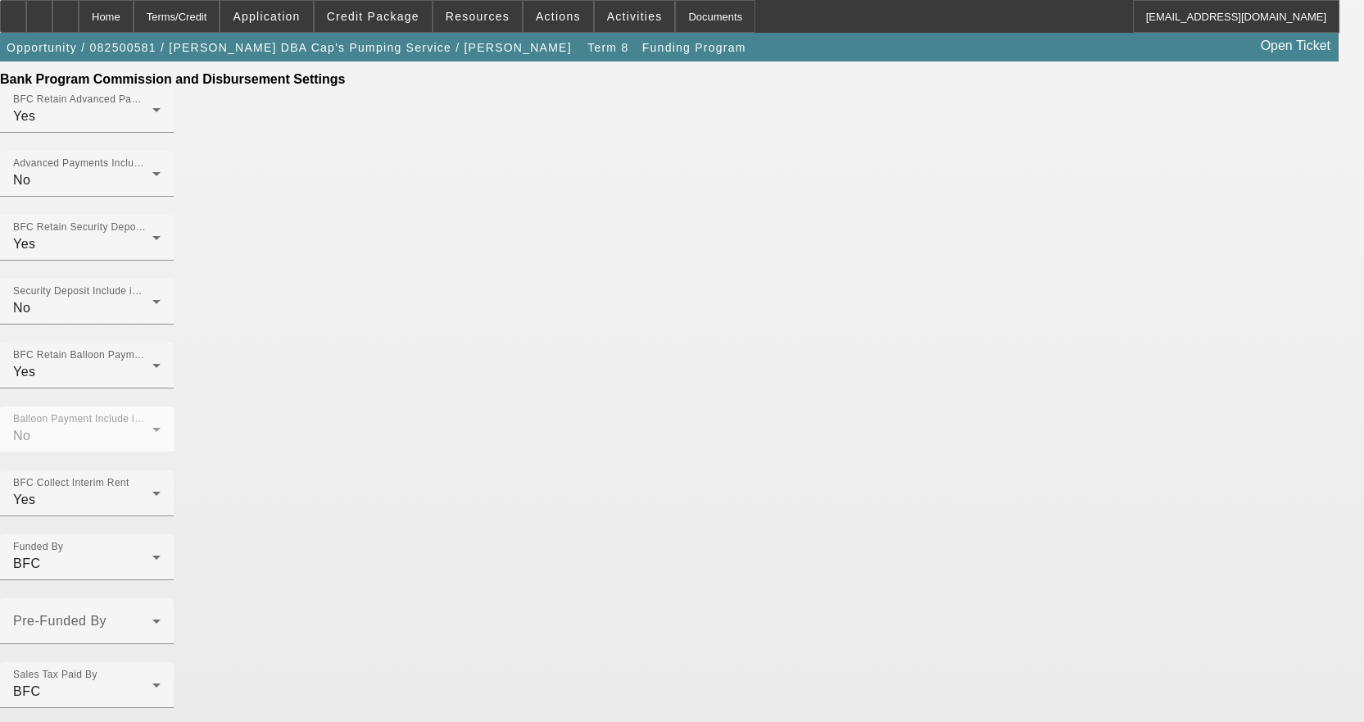
type input "Per-Diem"
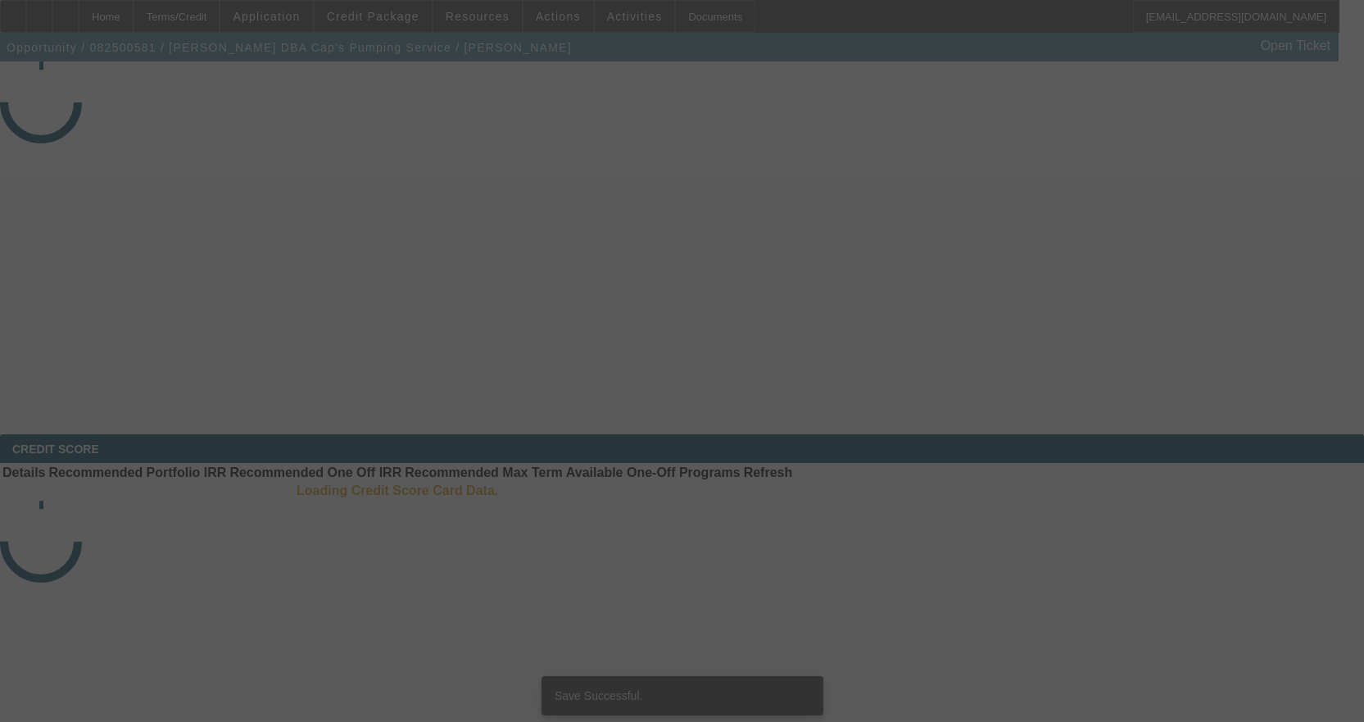
select select "4"
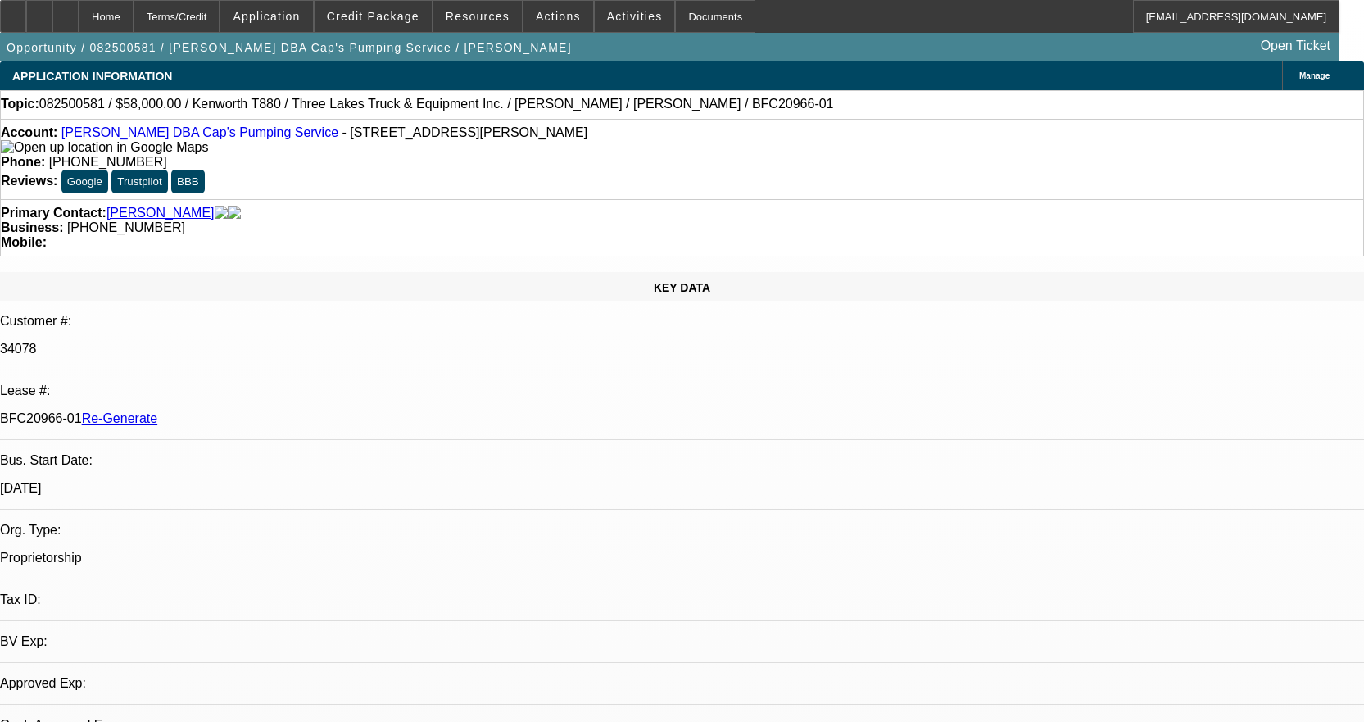
select select "0"
select select "9"
select select "0"
select select "6"
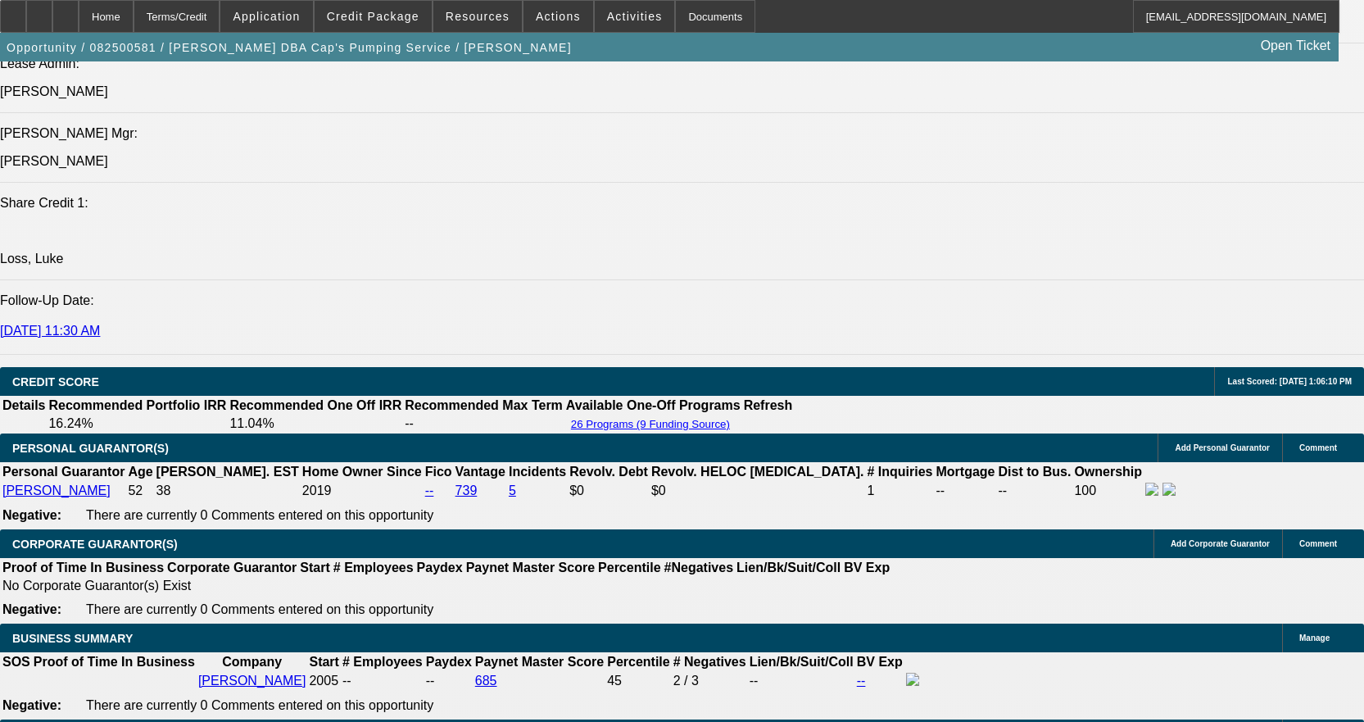
scroll to position [2294, 0]
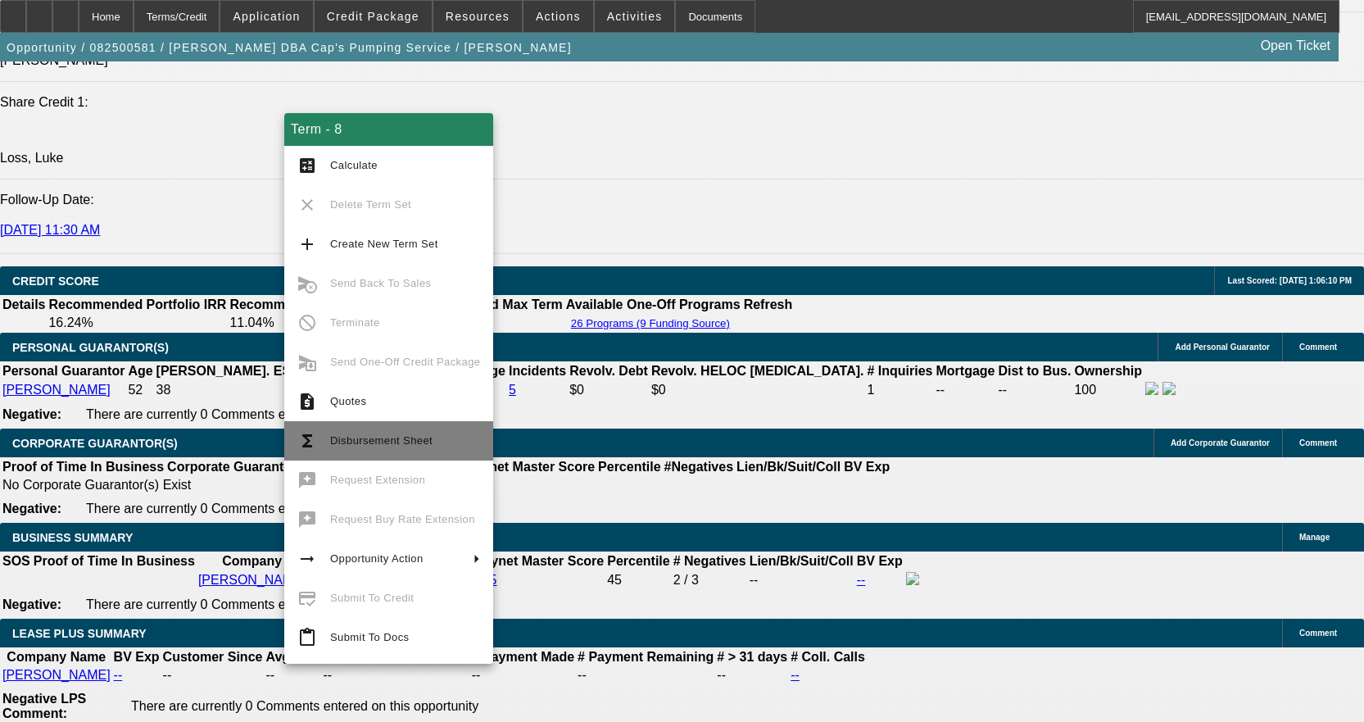
click at [344, 439] on span "Disbursement Sheet" at bounding box center [381, 440] width 102 height 12
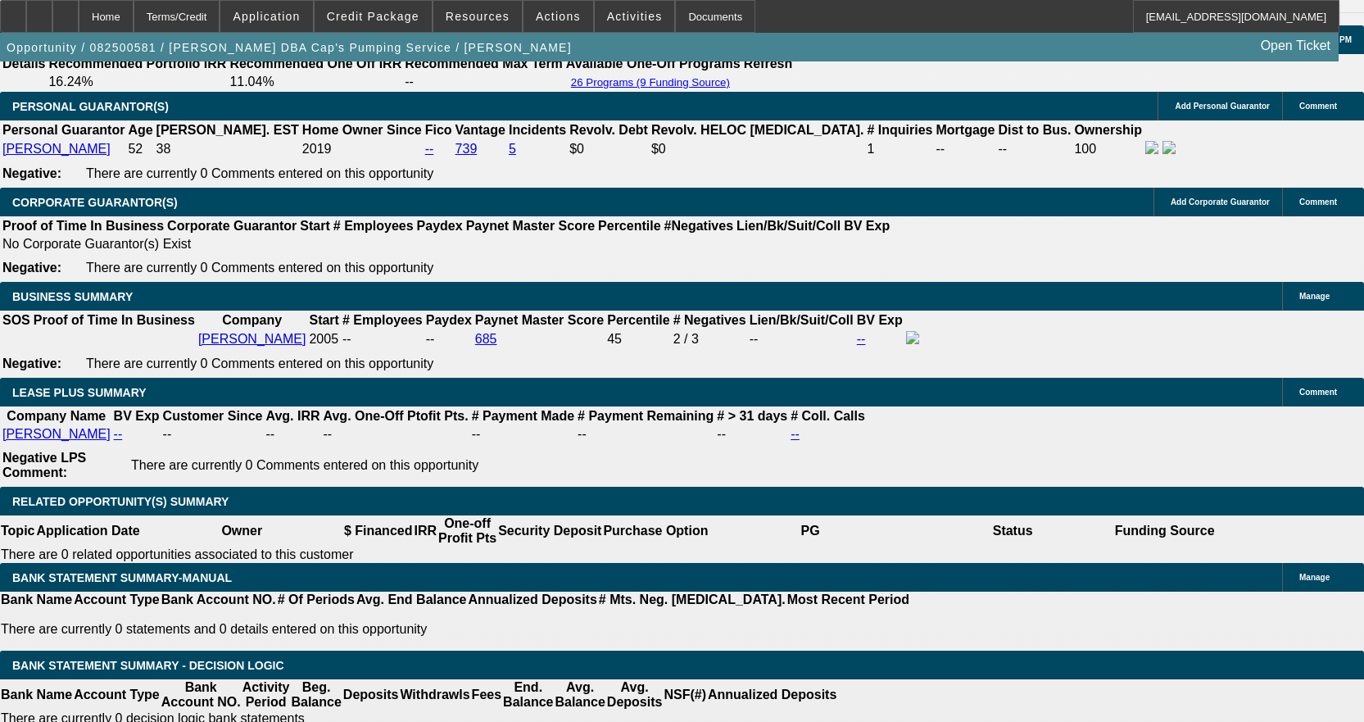
scroll to position [2540, 0]
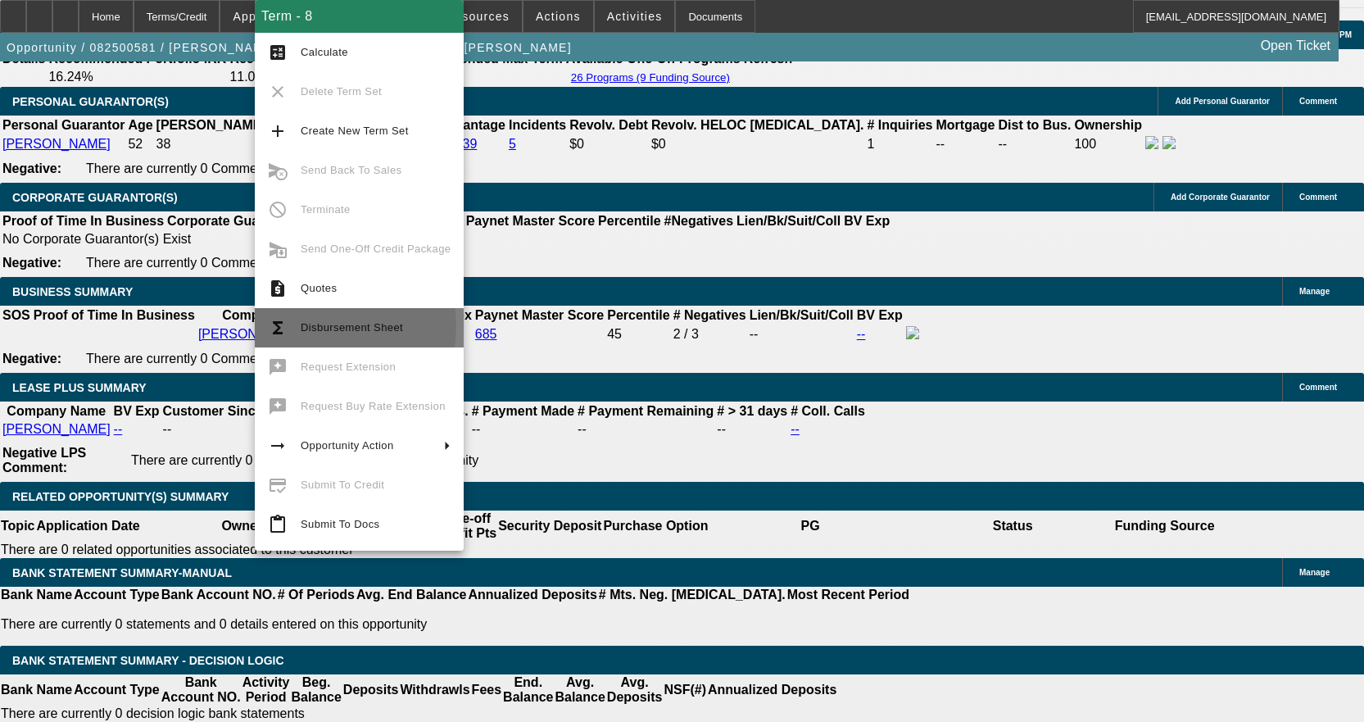
click at [315, 326] on span "Disbursement Sheet" at bounding box center [352, 327] width 102 height 12
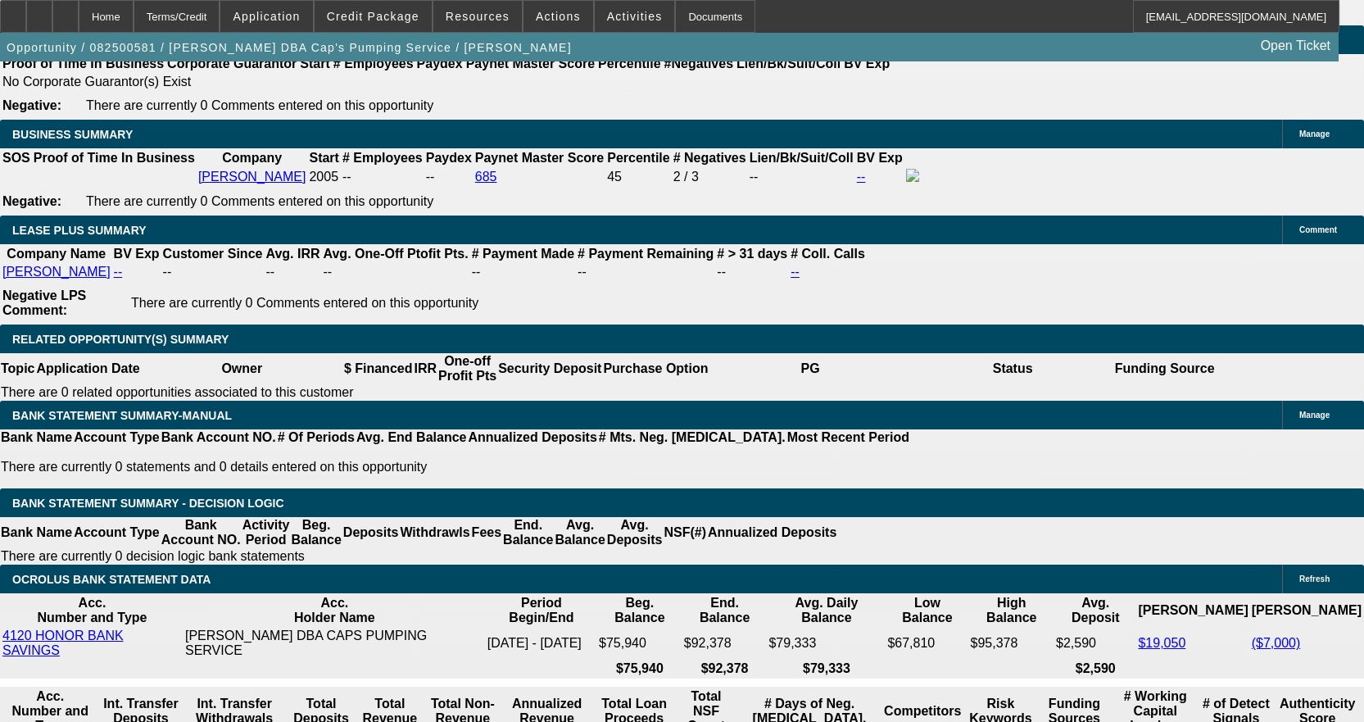
scroll to position [2704, 0]
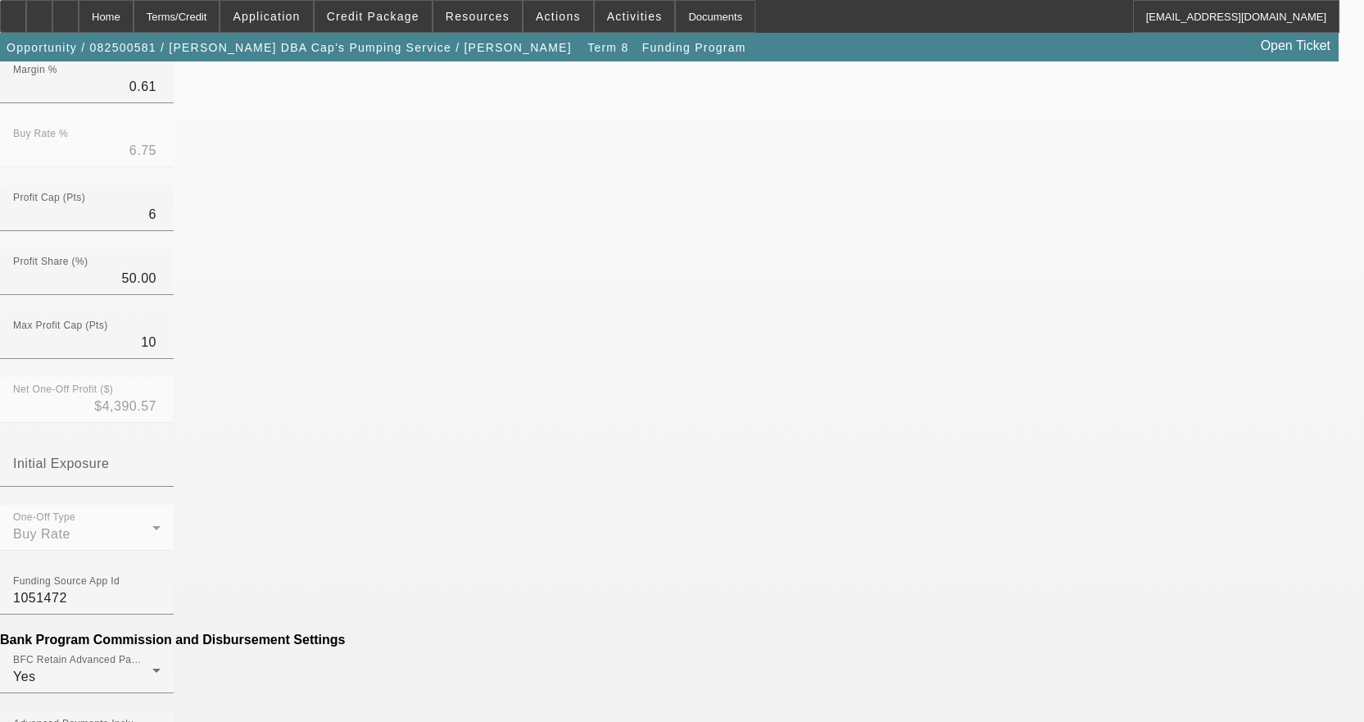
scroll to position [410, 0]
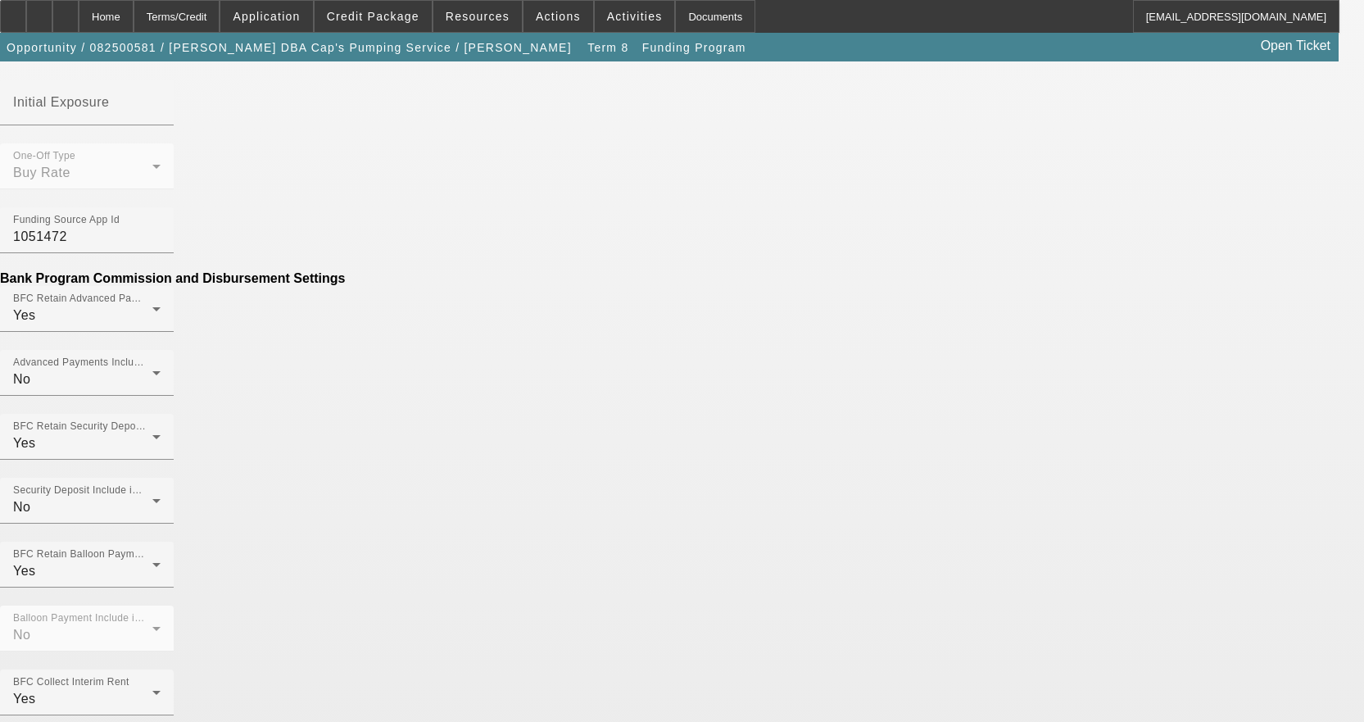
scroll to position [872, 0]
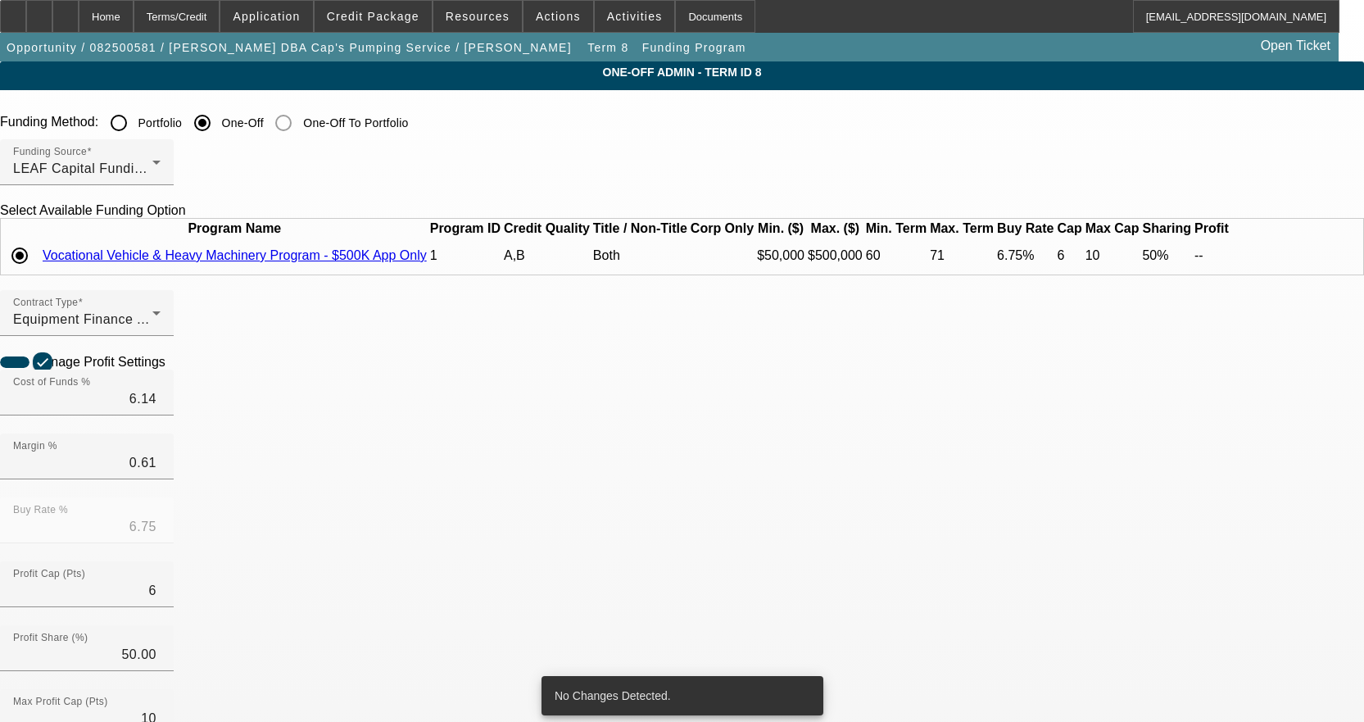
scroll to position [410, 0]
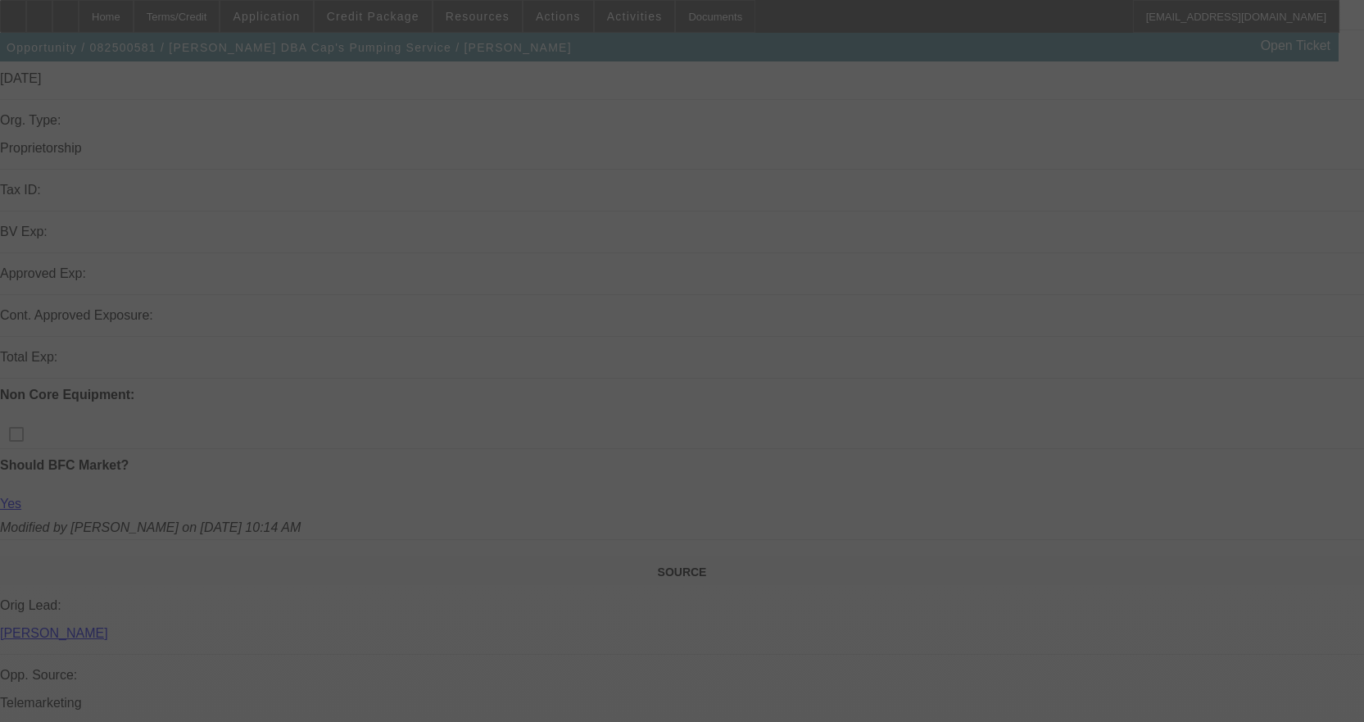
scroll to position [37, 0]
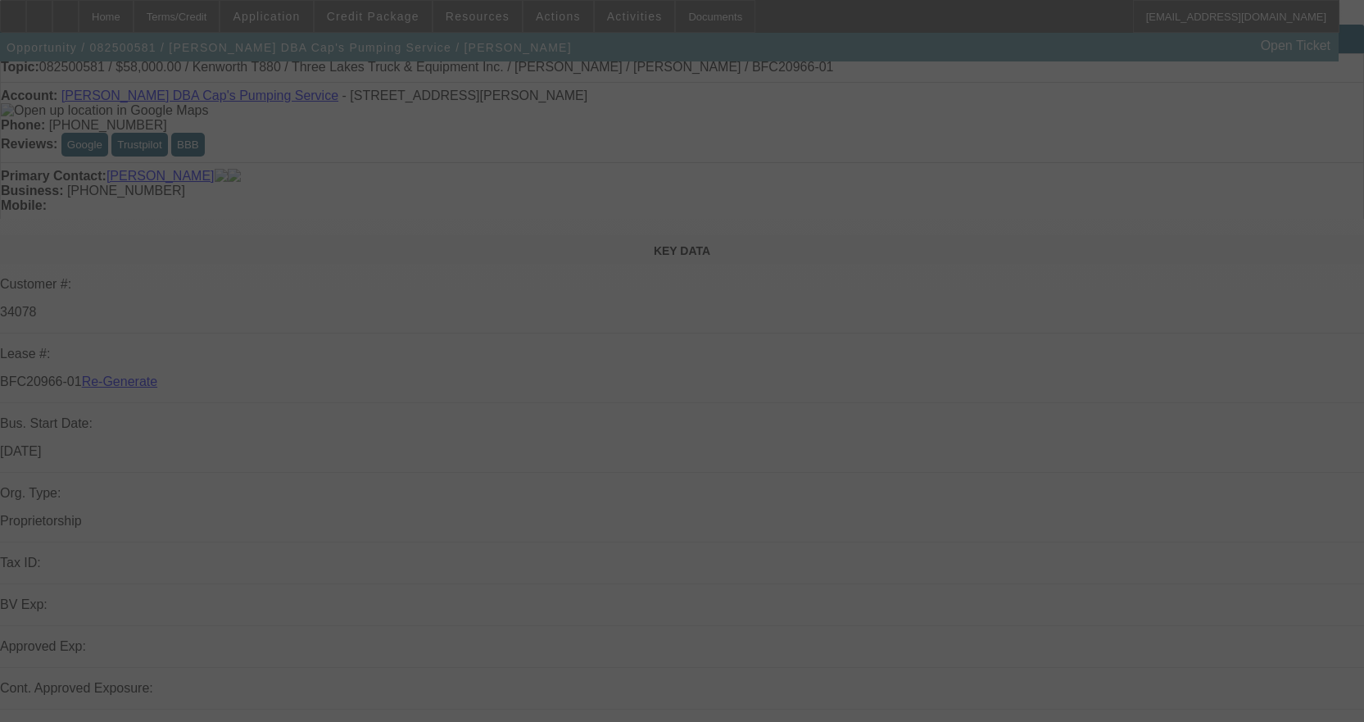
select select "4"
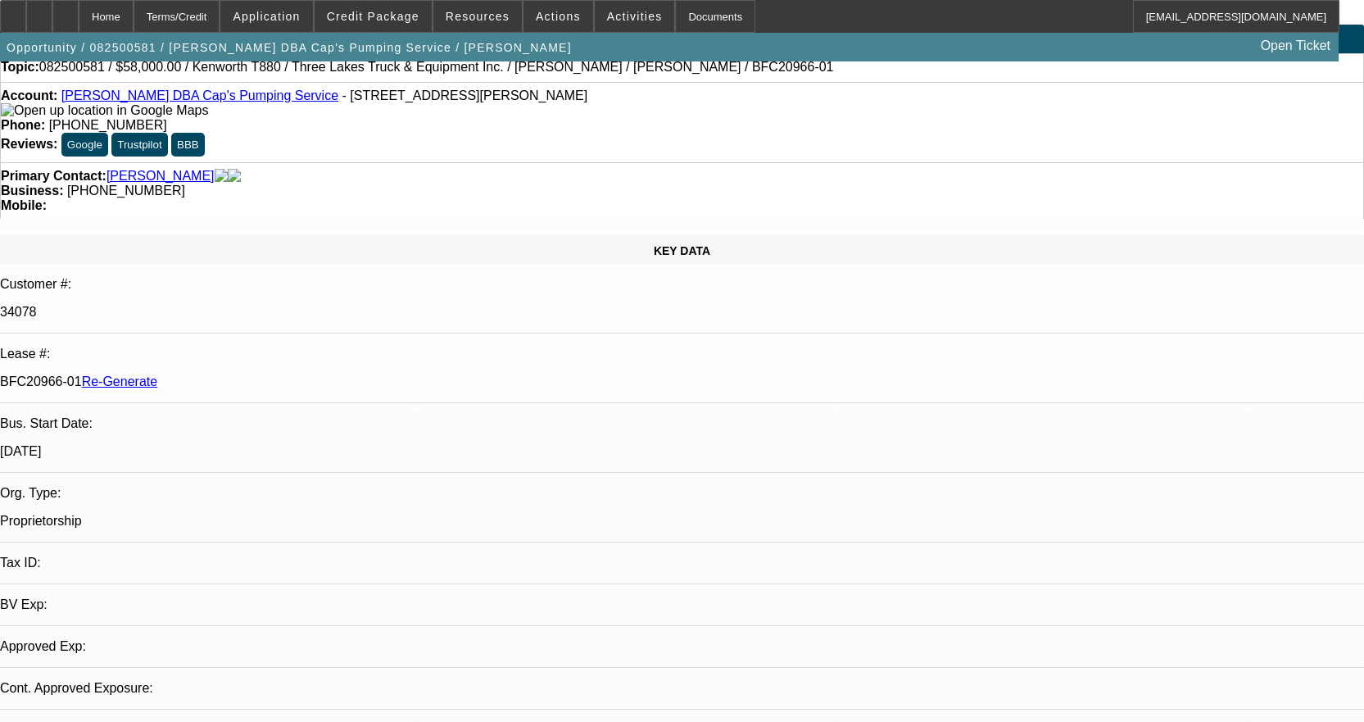
select select "0"
select select "9"
select select "0"
select select "6"
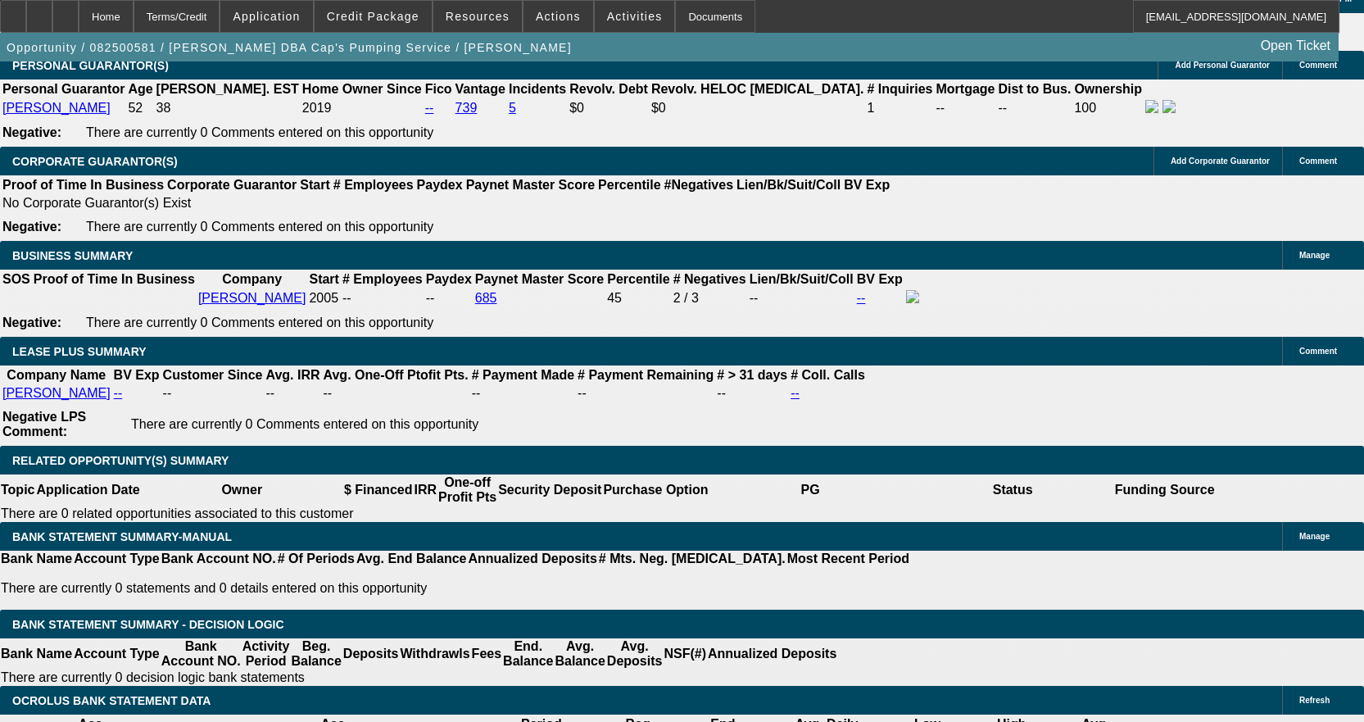
scroll to position [2577, 0]
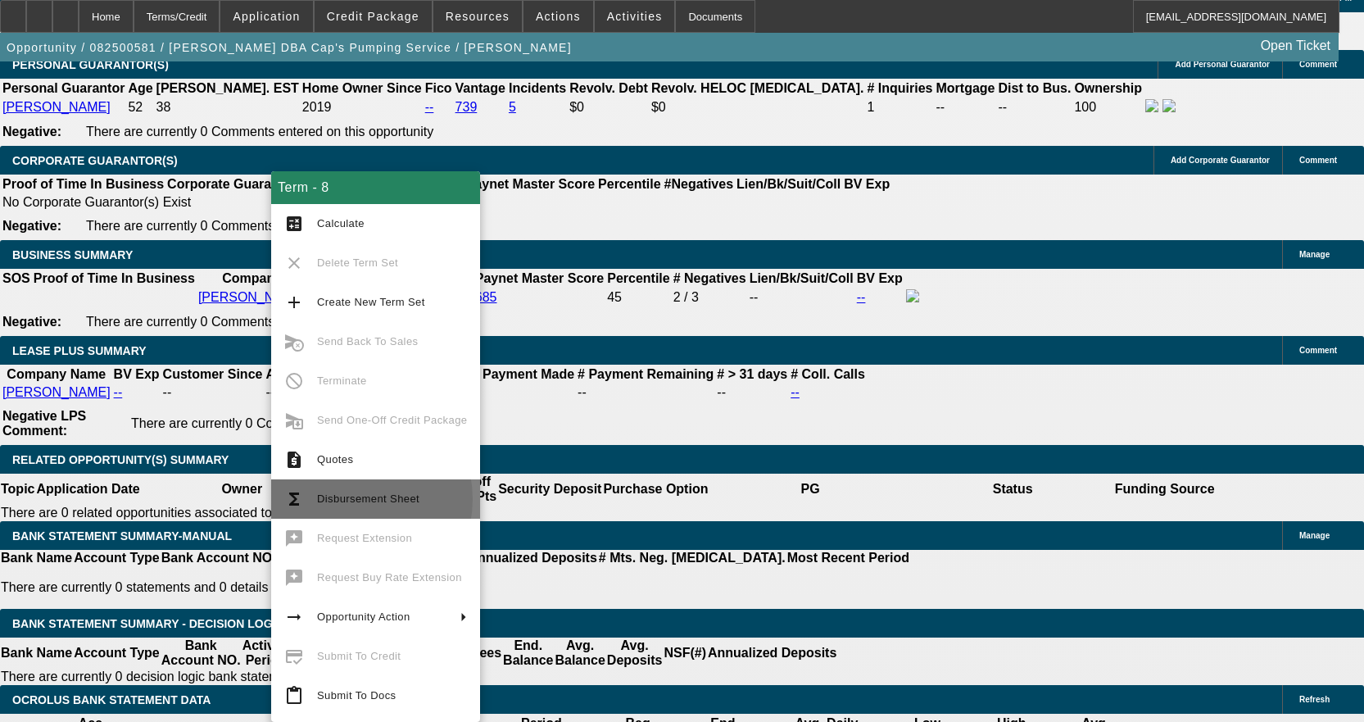
click at [347, 499] on span "Disbursement Sheet" at bounding box center [368, 498] width 102 height 12
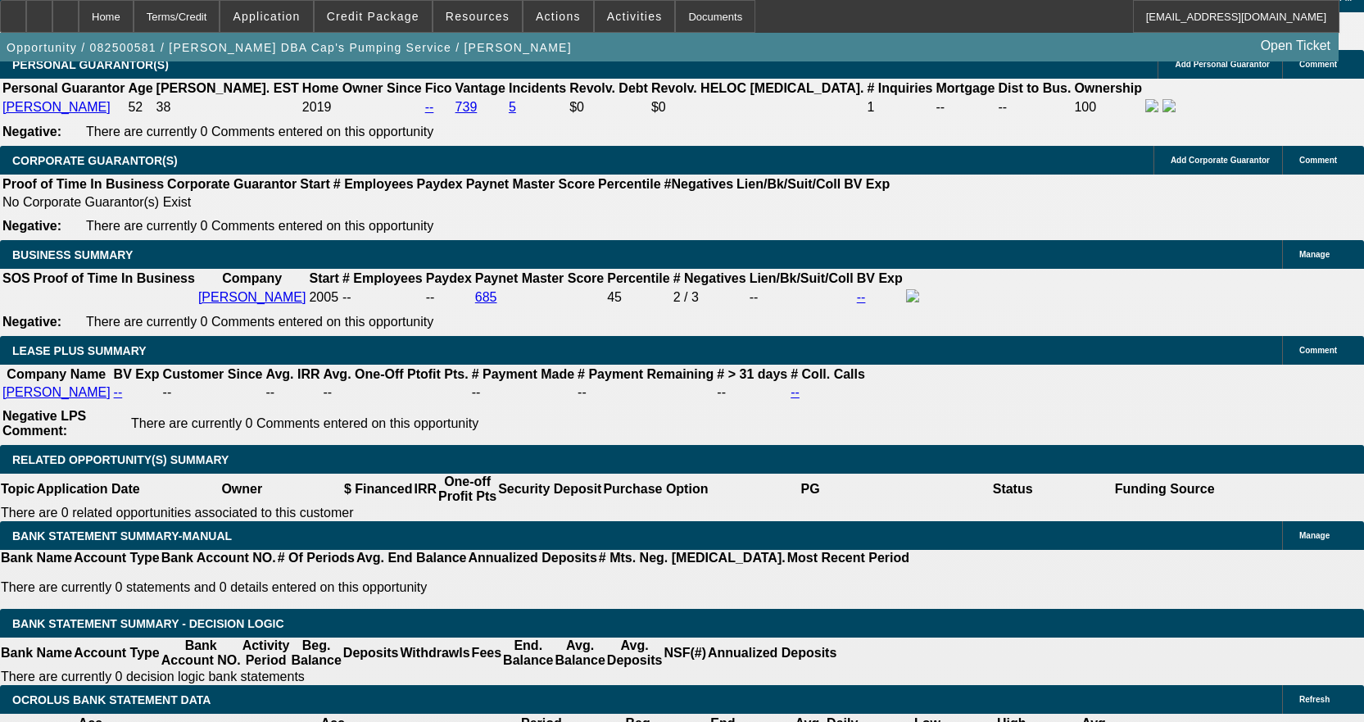
scroll to position [2655, 0]
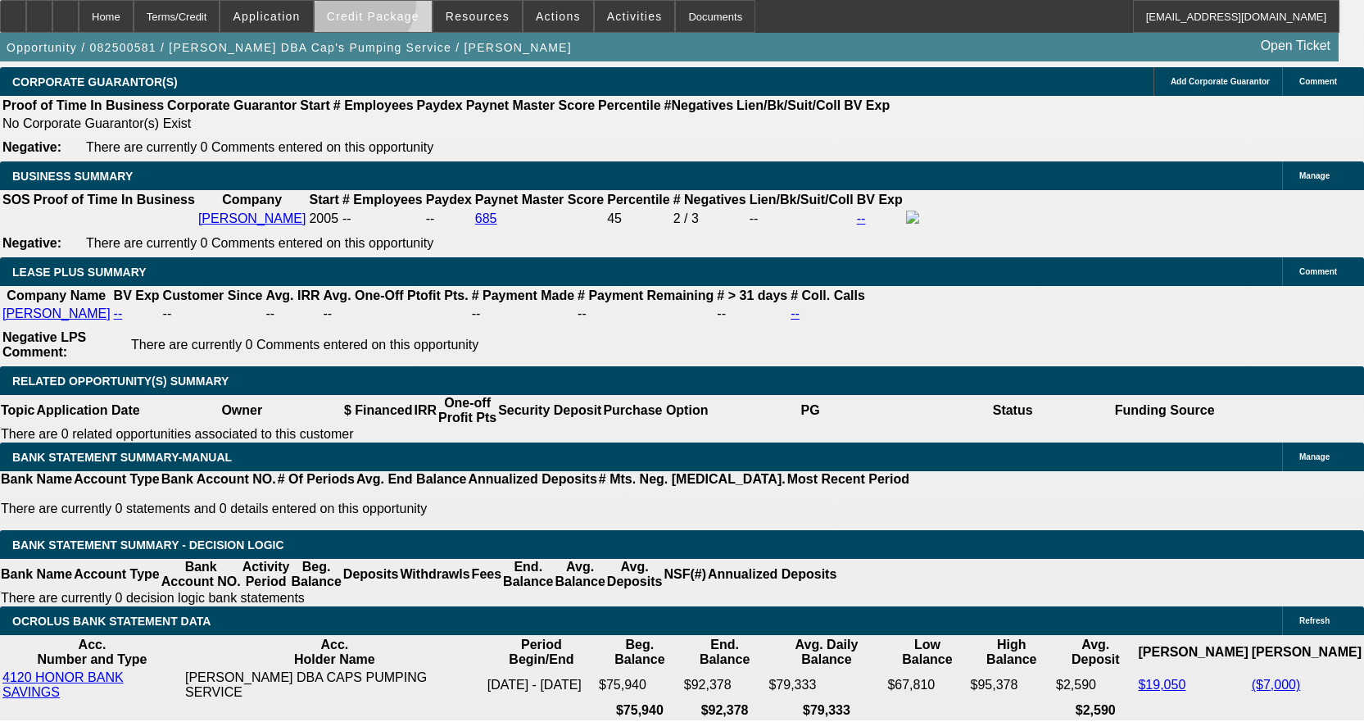
click at [386, 7] on span at bounding box center [373, 16] width 117 height 39
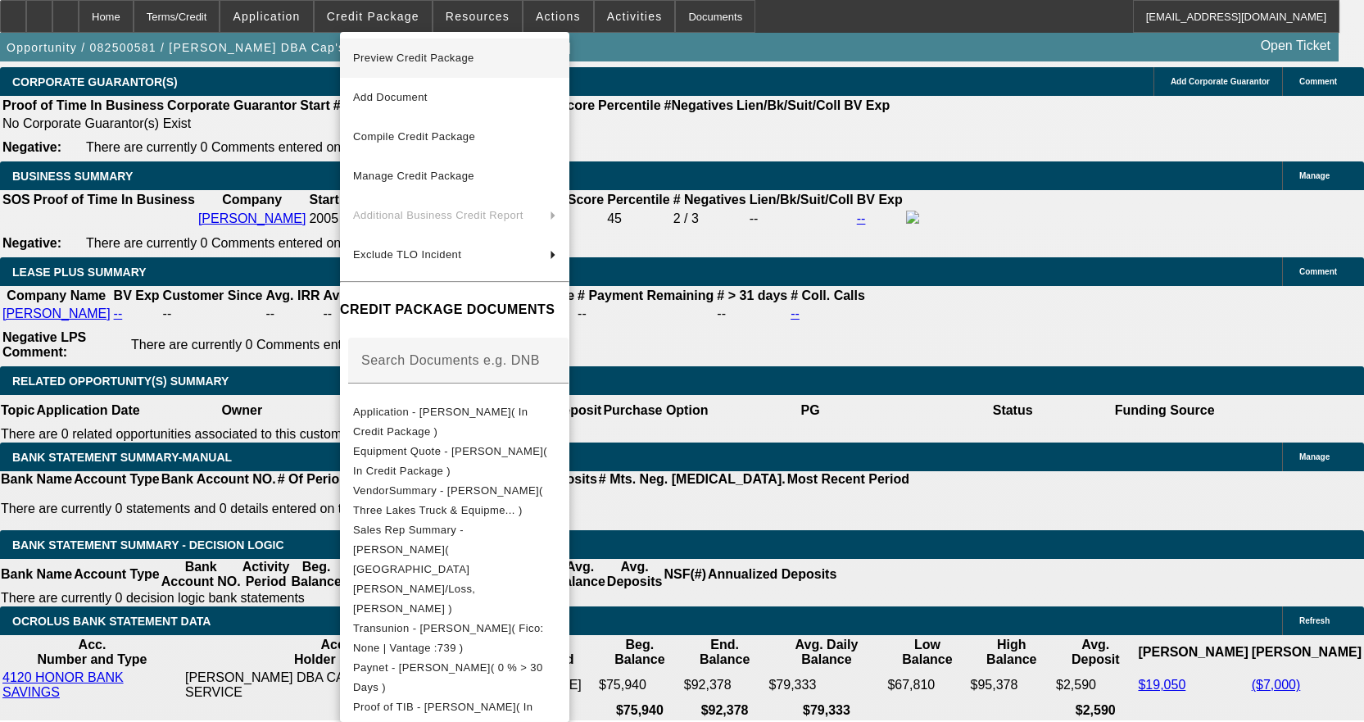
click at [409, 53] on span "Preview Credit Package" at bounding box center [413, 58] width 121 height 12
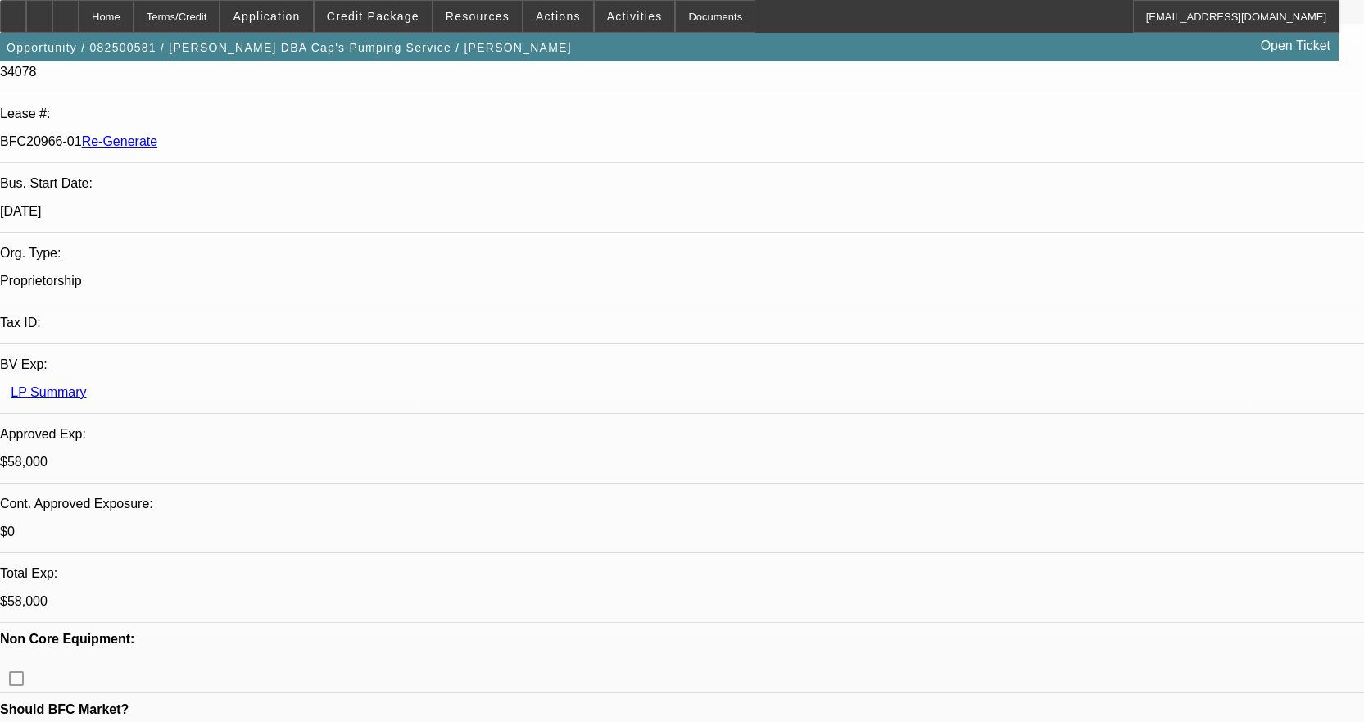
scroll to position [0, 0]
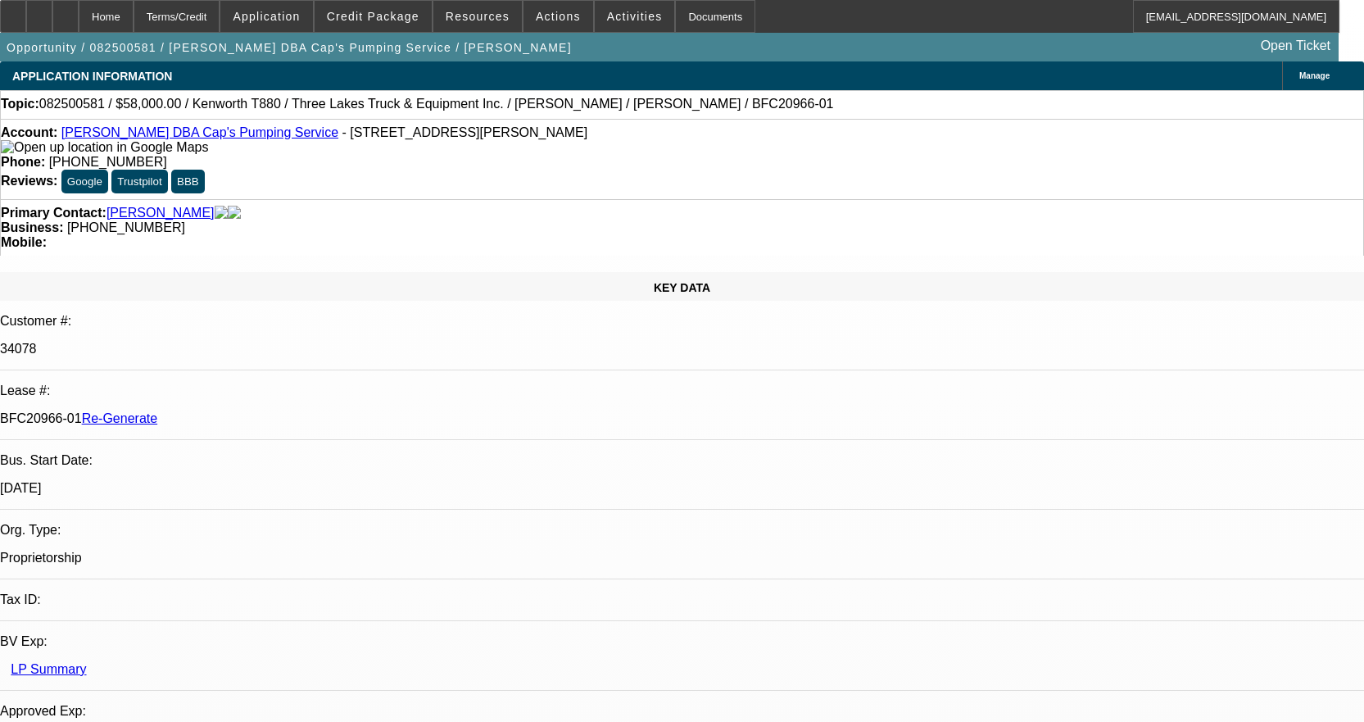
click at [197, 134] on link "Bradley Mahoney DBA Cap's Pumping Service" at bounding box center [199, 132] width 277 height 14
click at [679, 14] on div "Documents" at bounding box center [715, 16] width 80 height 33
click at [612, 21] on span "Activities" at bounding box center [635, 16] width 56 height 13
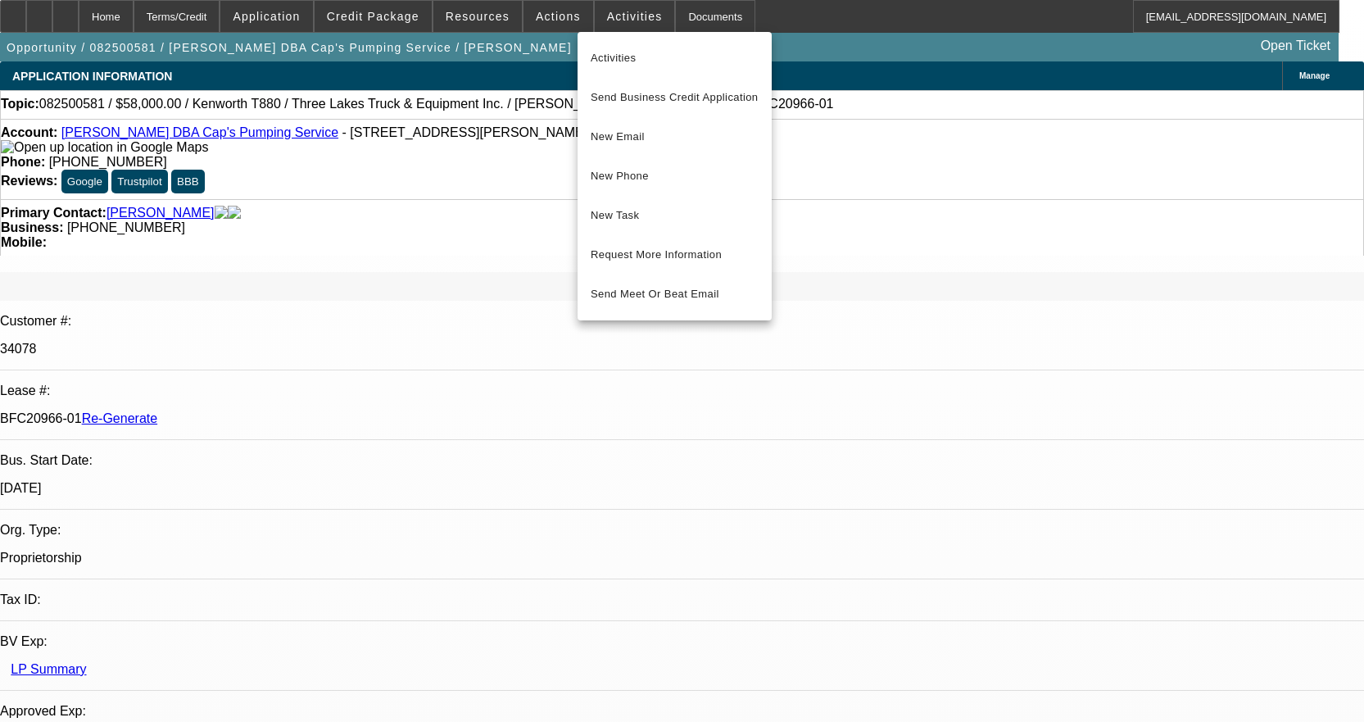
click at [612, 19] on div at bounding box center [682, 361] width 1364 height 722
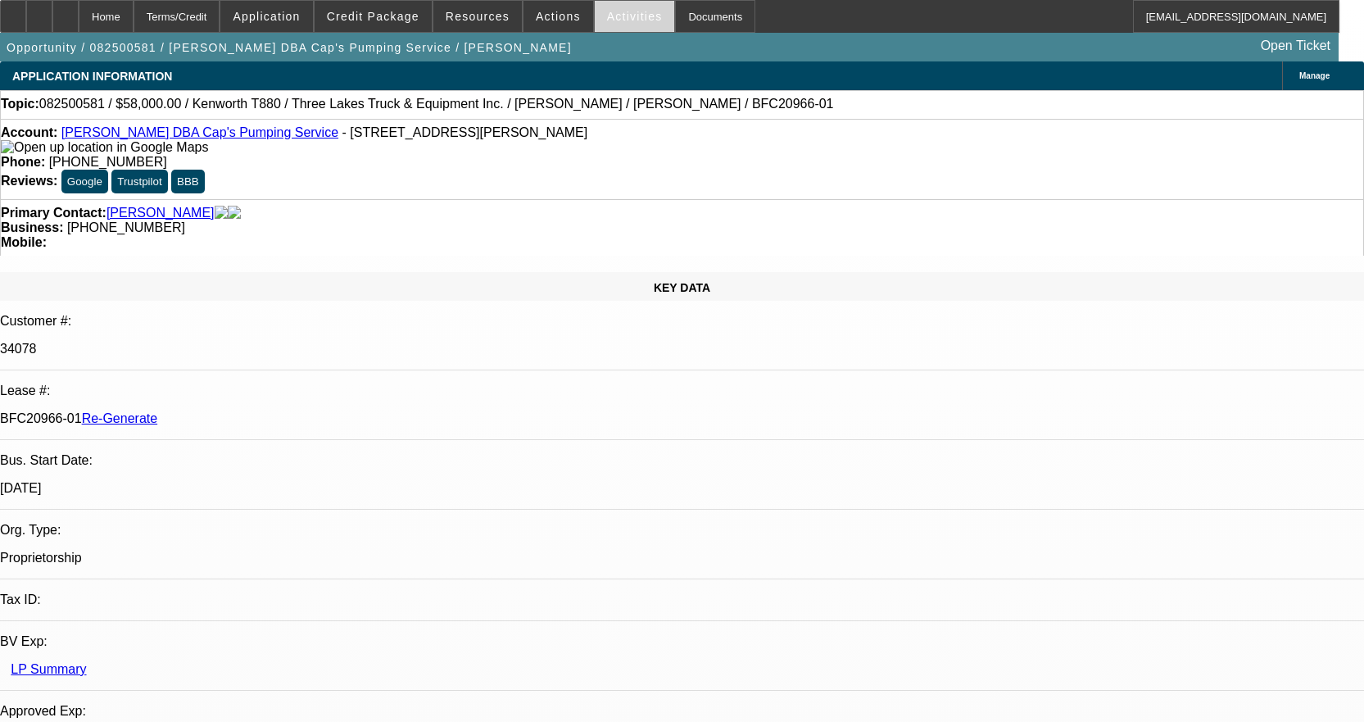
click at [613, 19] on span "Activities" at bounding box center [635, 16] width 56 height 13
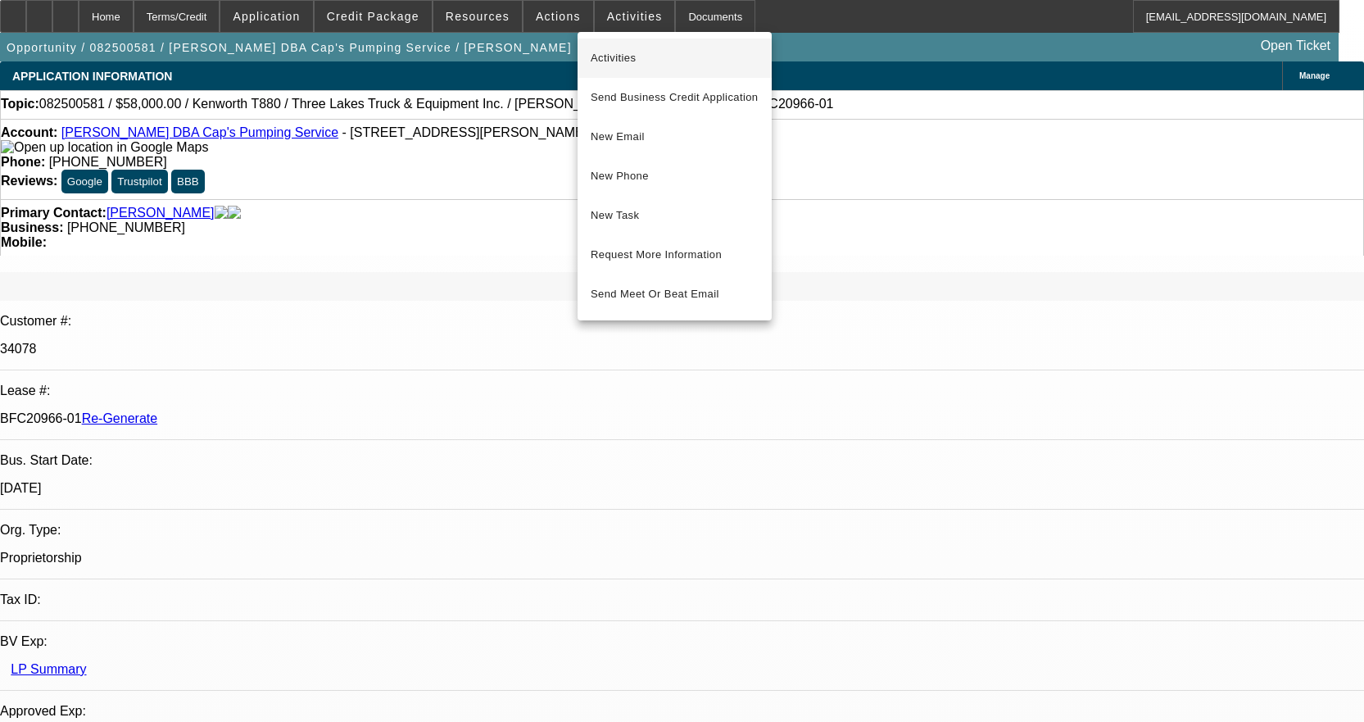
click at [625, 53] on span "Activities" at bounding box center [675, 58] width 168 height 20
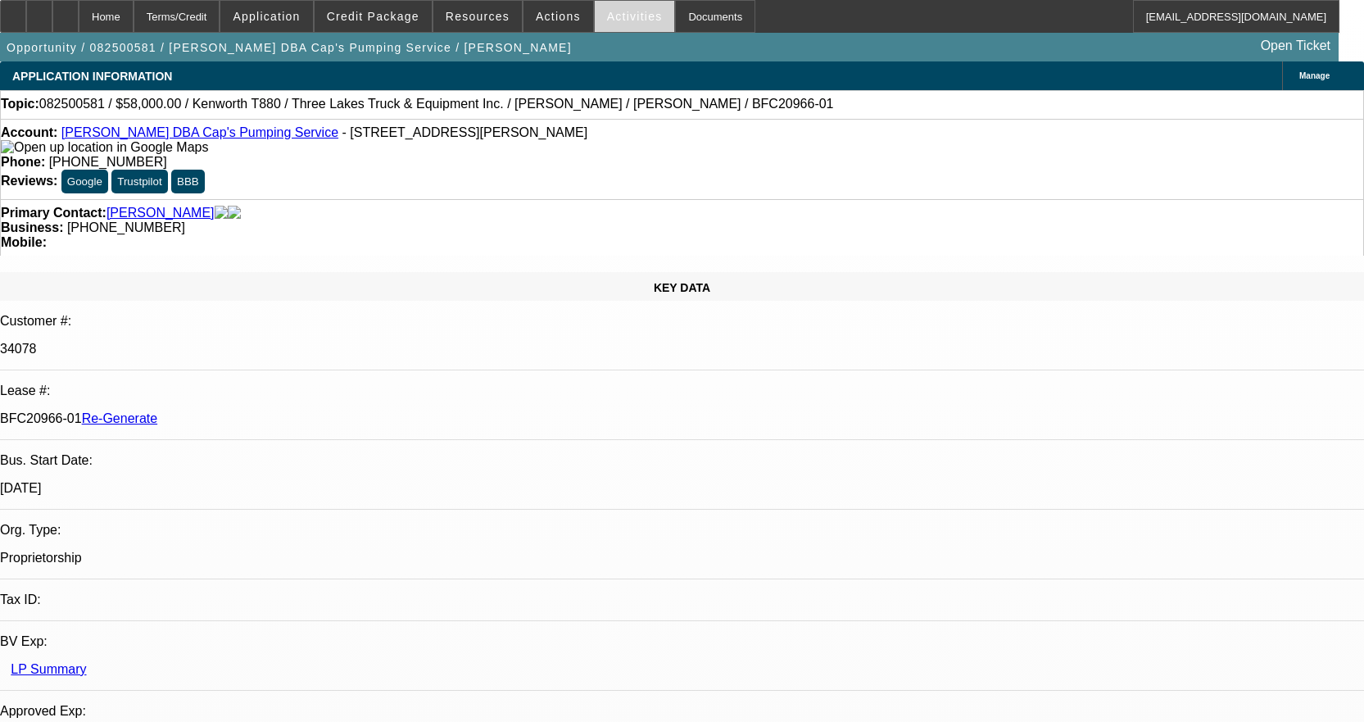
click at [614, 15] on span "Activities" at bounding box center [635, 16] width 56 height 13
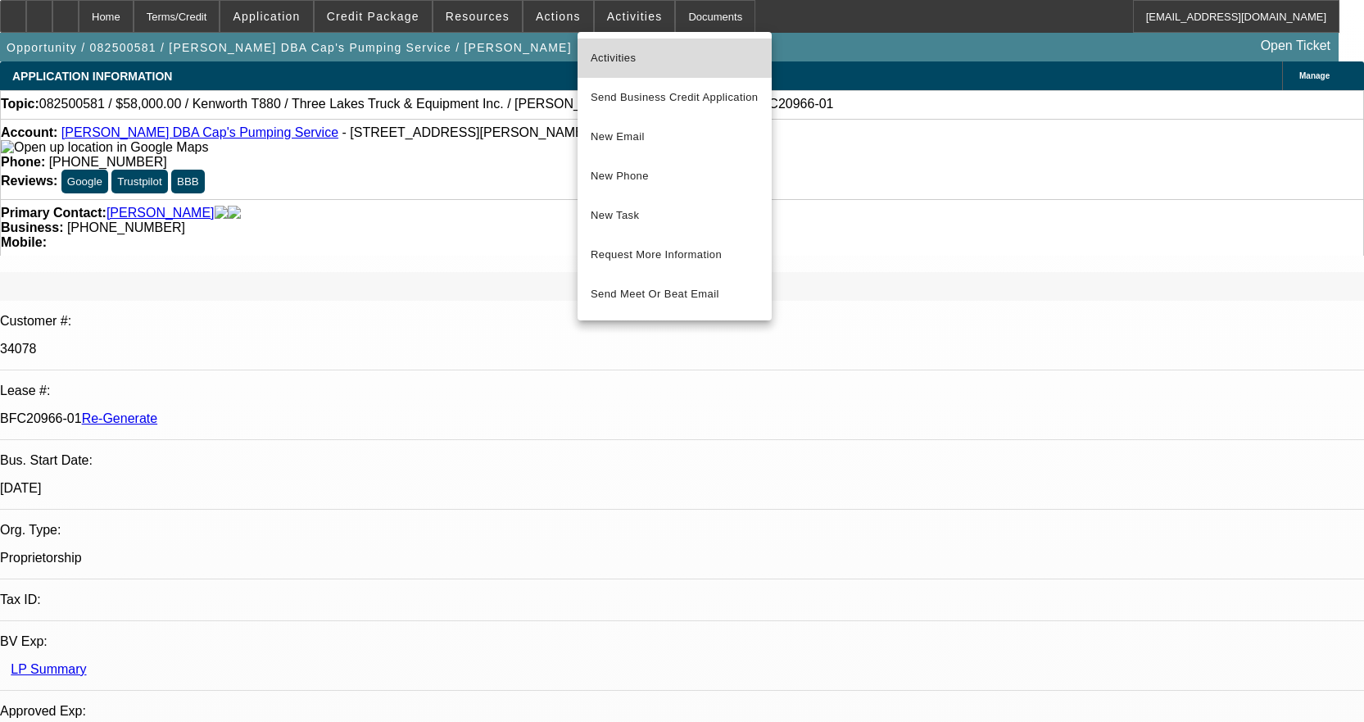
click at [614, 48] on span "Activities" at bounding box center [675, 58] width 168 height 20
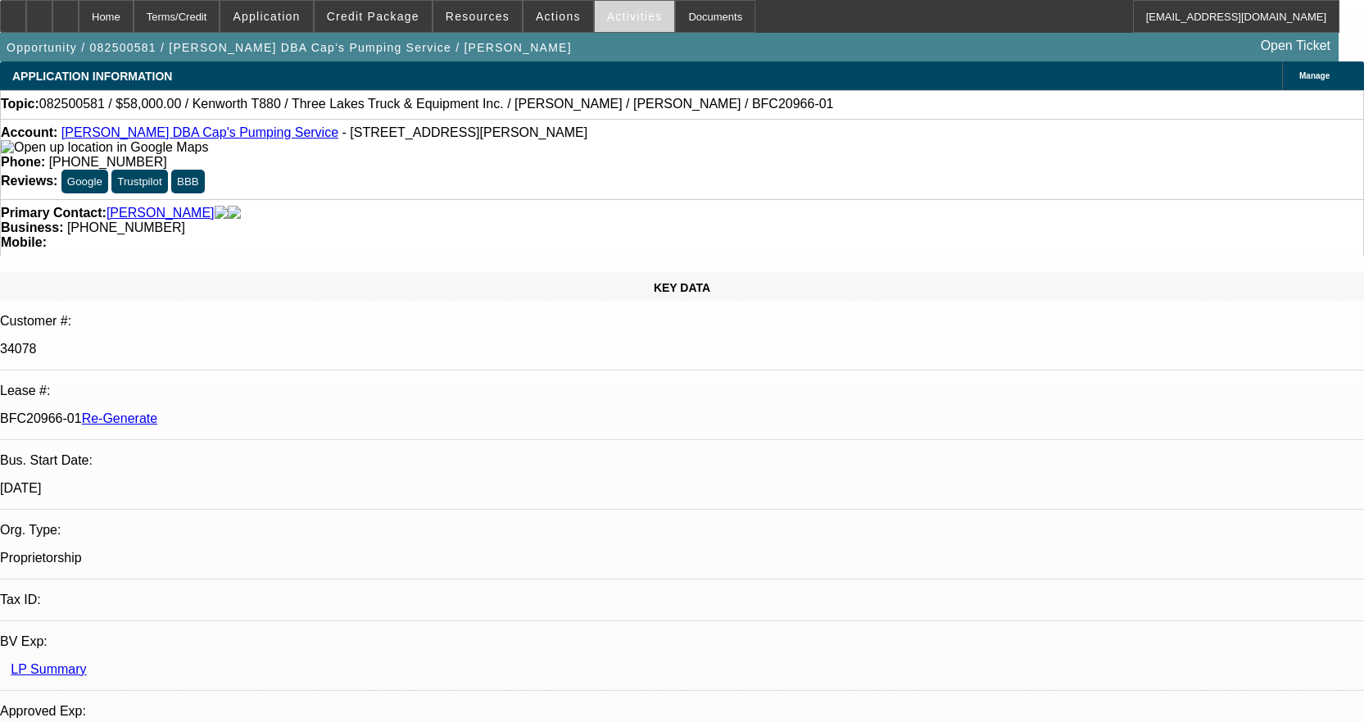
click at [610, 16] on span "Activities" at bounding box center [635, 16] width 56 height 13
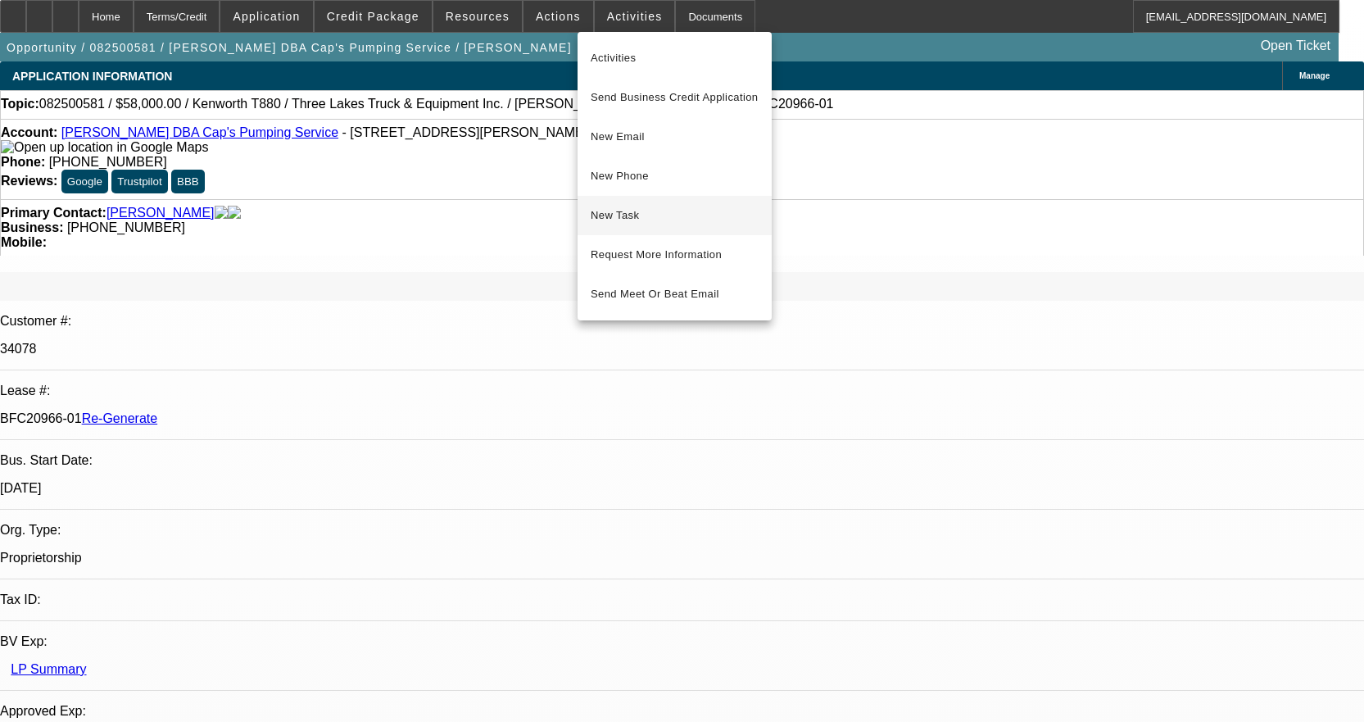
click at [626, 216] on span "New Task" at bounding box center [675, 216] width 168 height 20
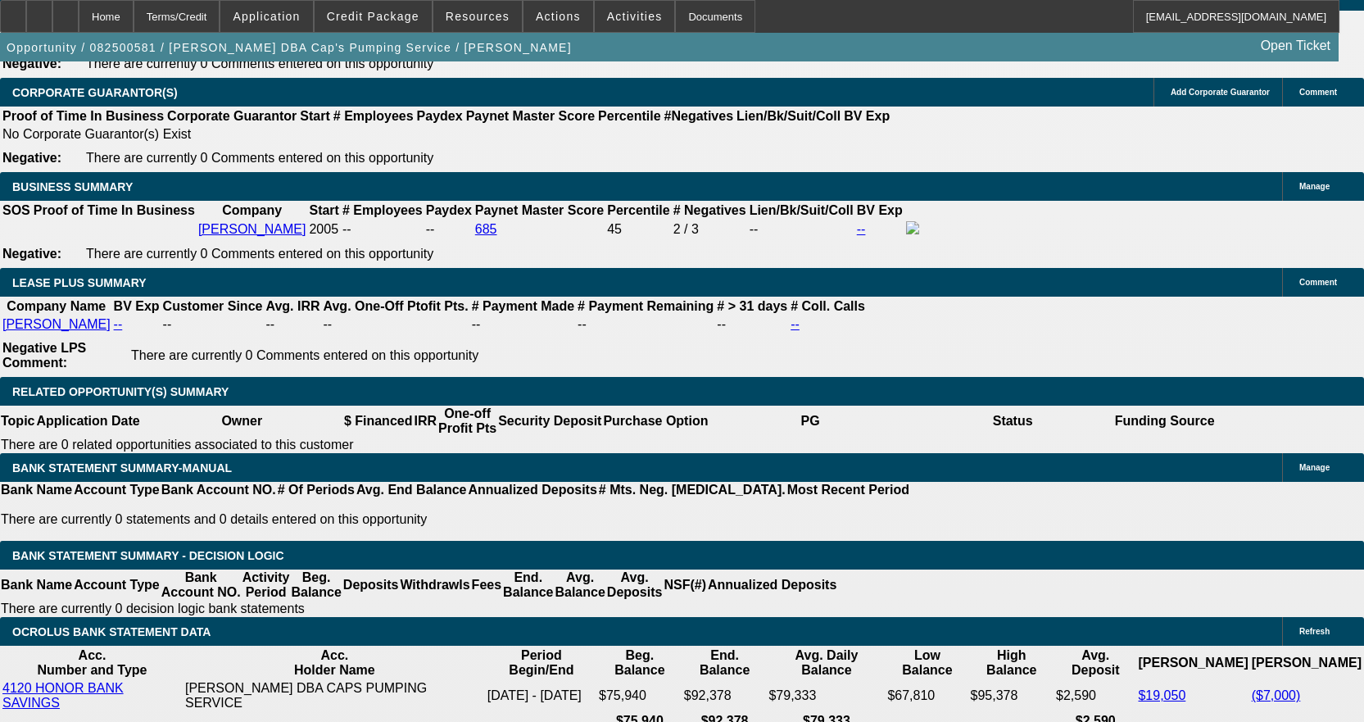
scroll to position [2786, 0]
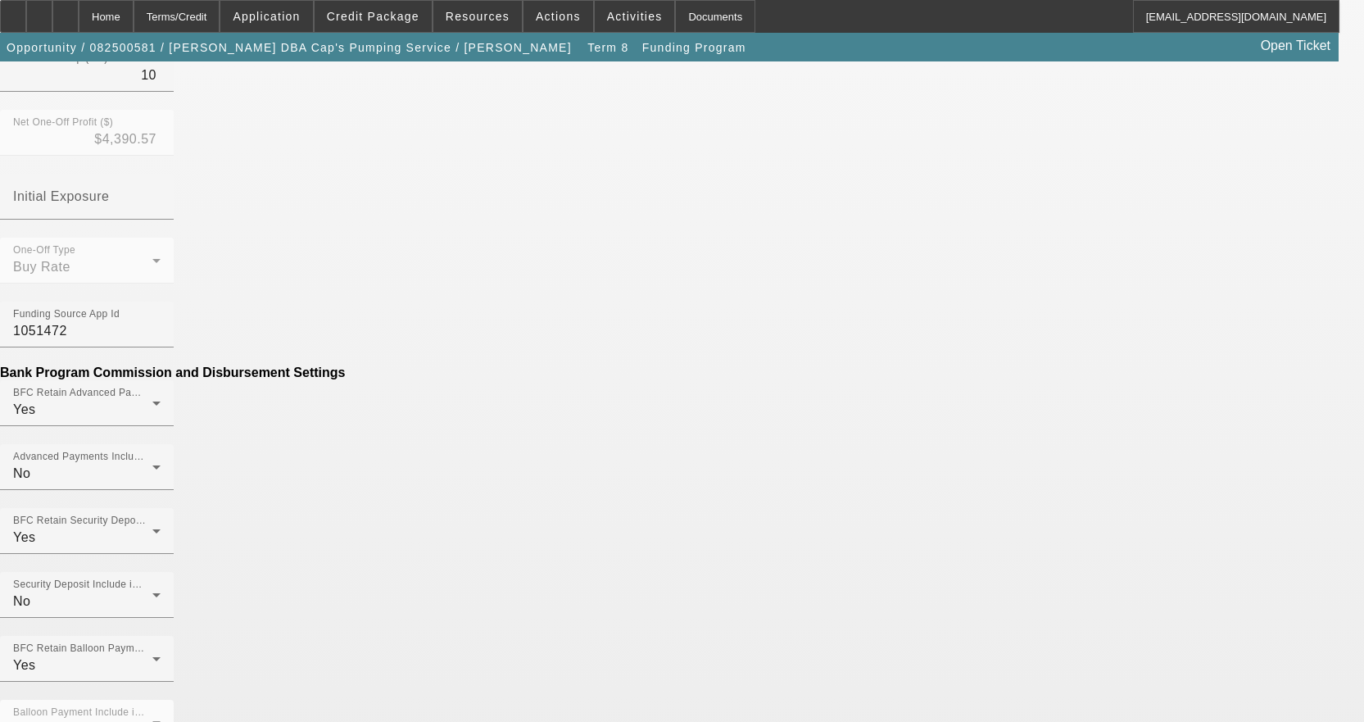
scroll to position [872, 0]
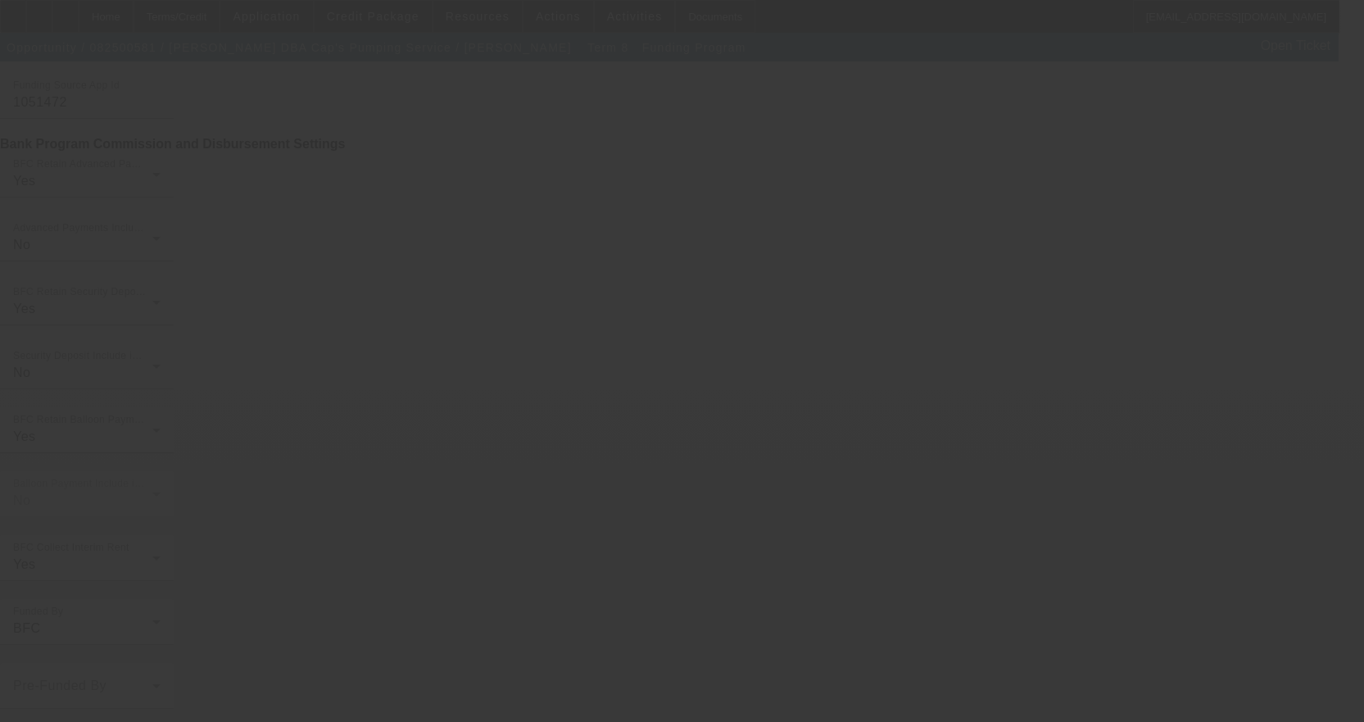
scroll to position [0, 0]
select select "4"
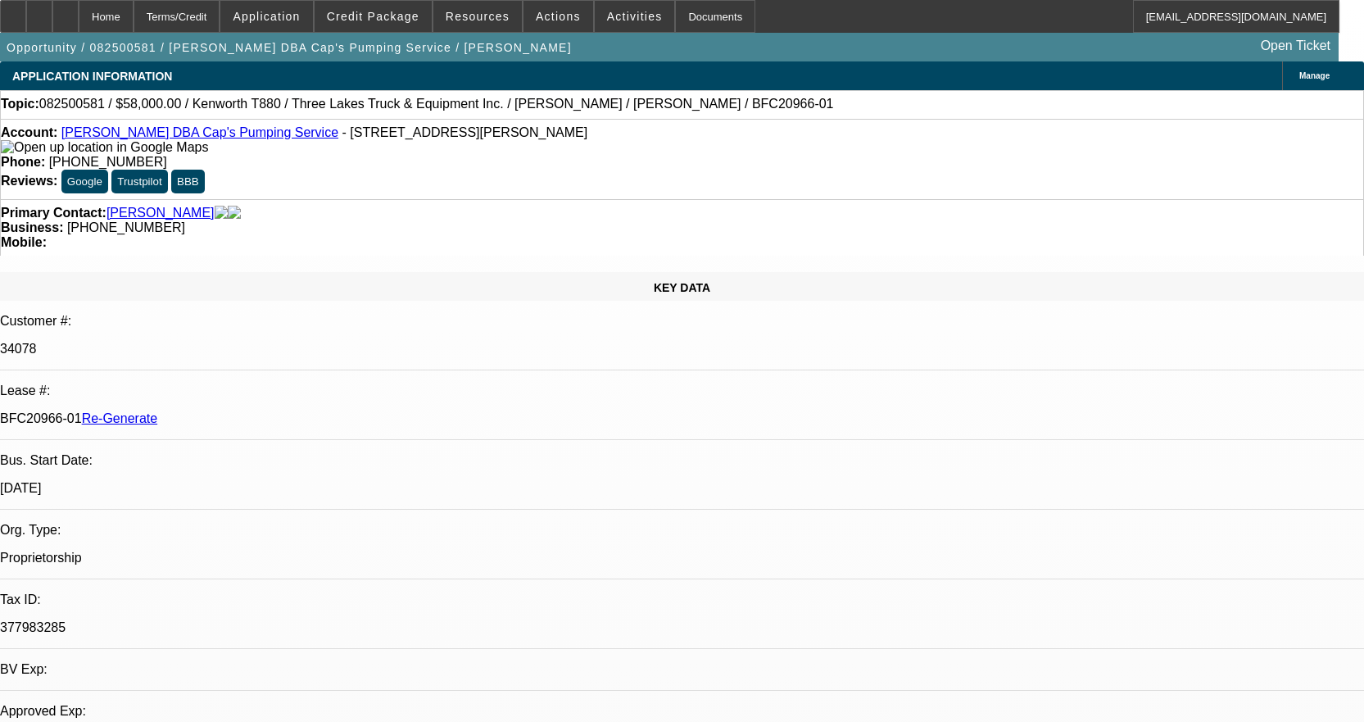
select select "0"
select select "9"
select select "0"
select select "6"
